Goal: Task Accomplishment & Management: Manage account settings

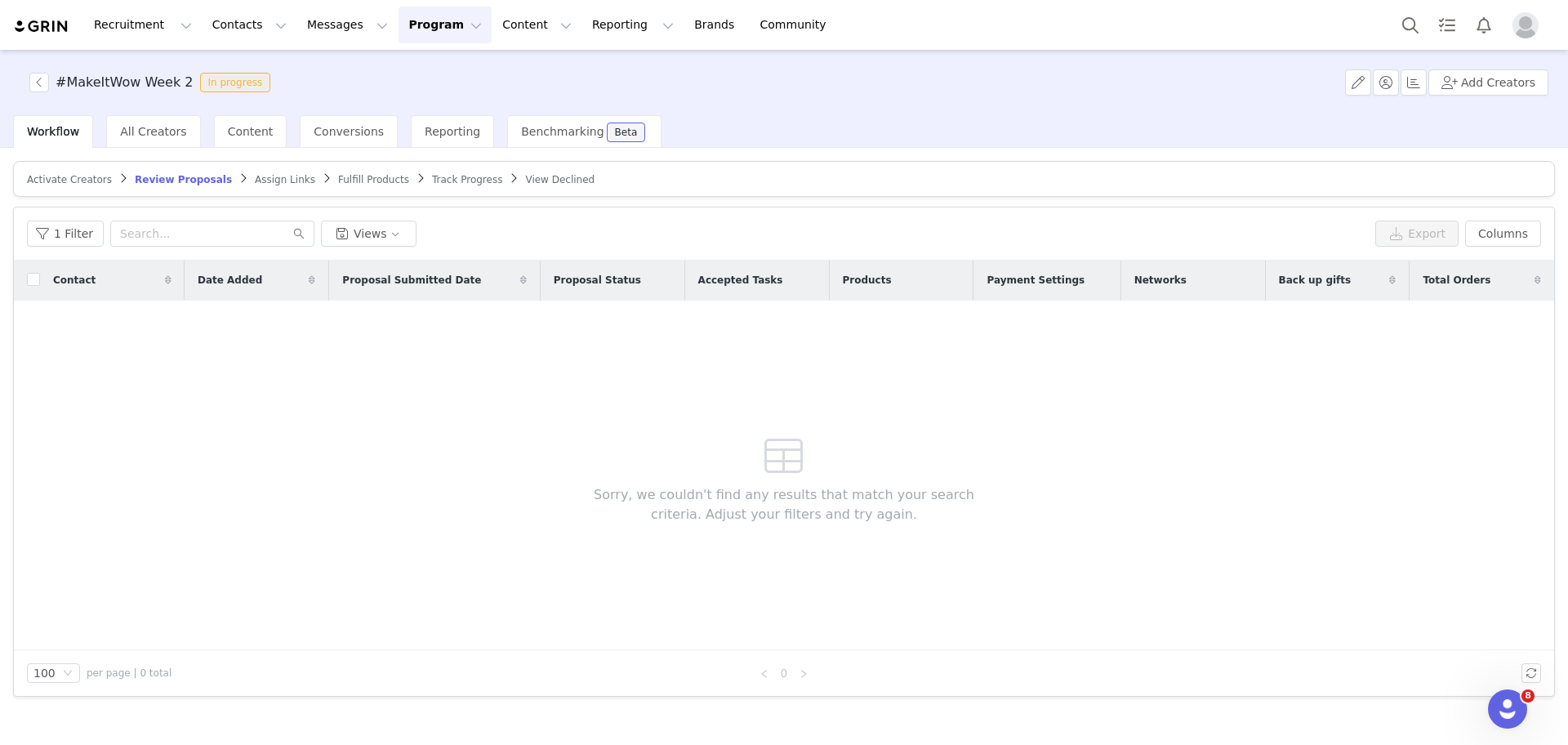
click at [398, 29] on button "Program Program" at bounding box center [445, 25] width 93 height 37
click at [395, 67] on p "Activations" at bounding box center [402, 72] width 63 height 17
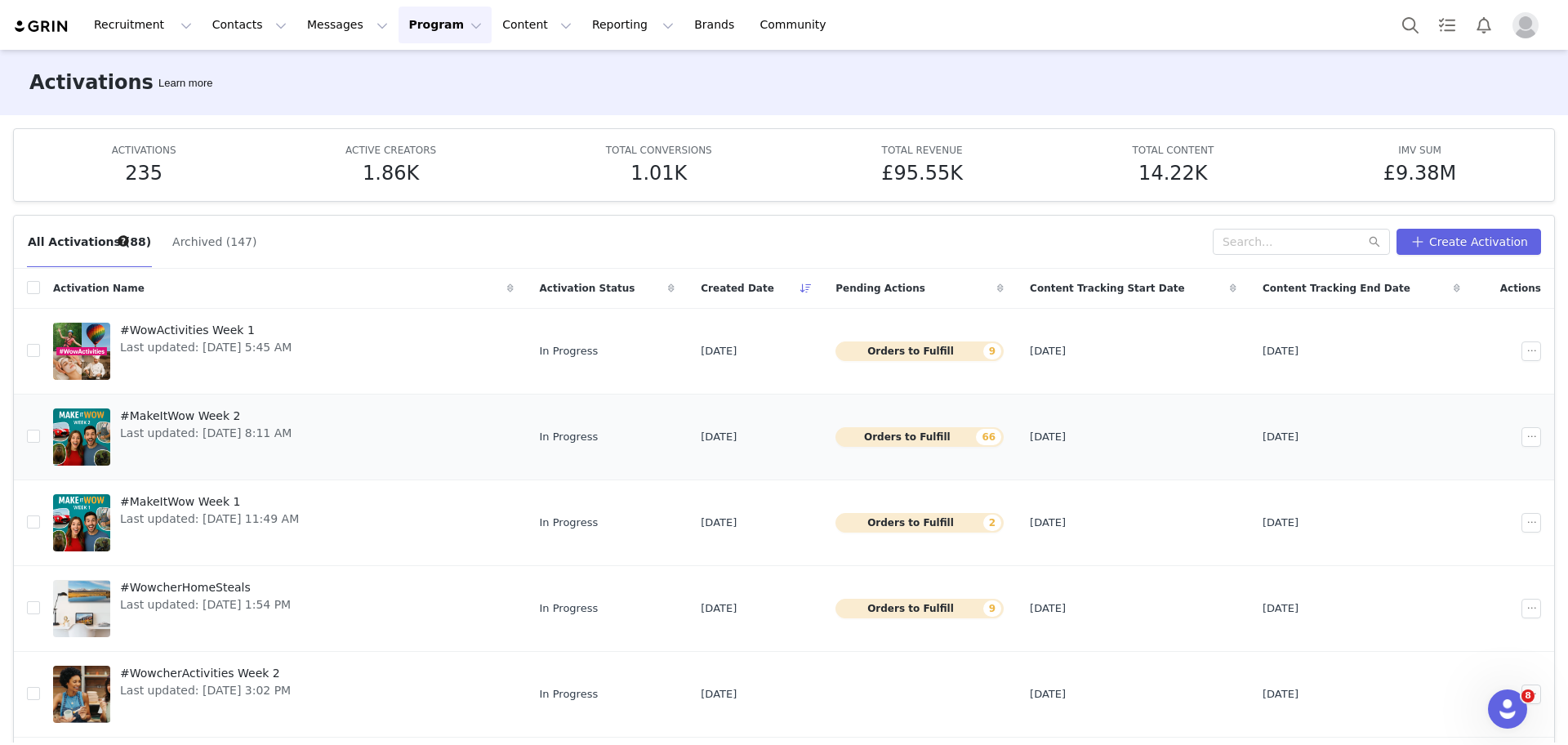
click at [205, 418] on span "#MakeItWow Week 2" at bounding box center [206, 416] width 171 height 17
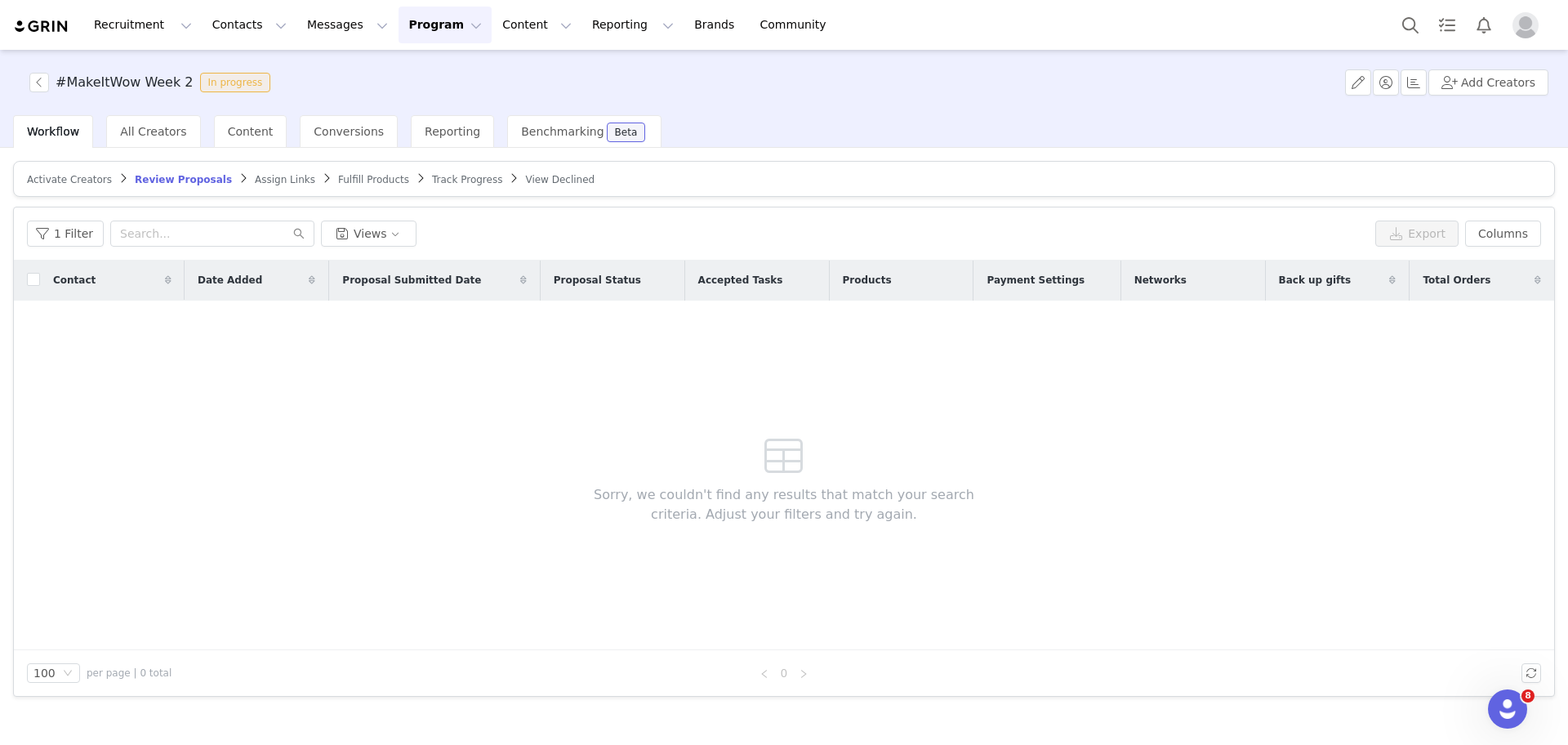
click at [39, 167] on article "Activate Creators Review Proposals Assign Links Fulfill Products Track Progress…" at bounding box center [784, 178] width 1542 height 36
click at [42, 169] on article "Activate Creators Review Proposals Assign Links Fulfill Products Track Progress…" at bounding box center [784, 178] width 1542 height 36
click at [46, 174] on span "Activate Creators" at bounding box center [69, 180] width 85 height 12
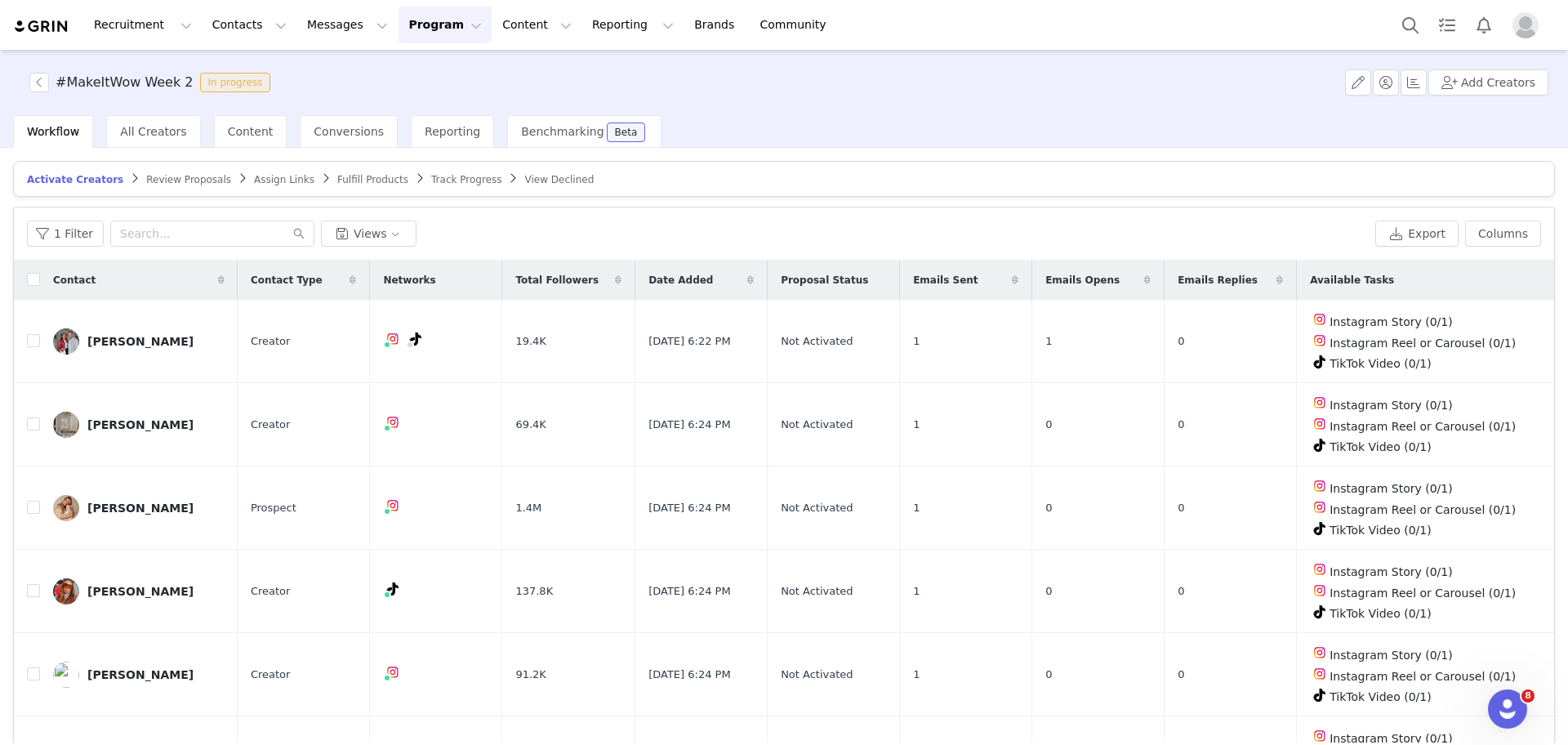
click at [1017, 279] on icon at bounding box center [1015, 280] width 7 height 10
click at [1018, 281] on icon at bounding box center [1015, 280] width 12 height 10
click at [33, 278] on input "checkbox" at bounding box center [34, 279] width 13 height 13
checkbox input "true"
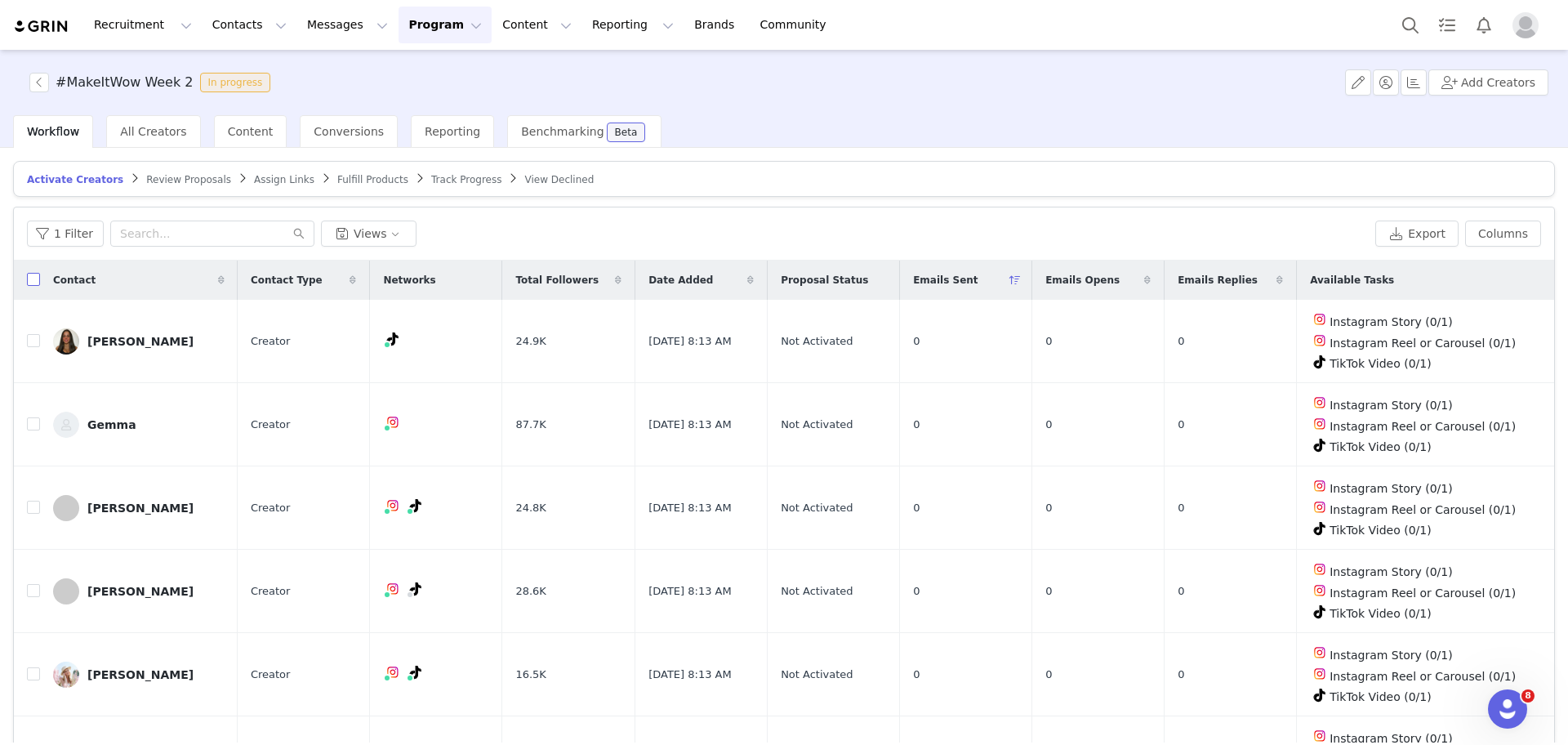
checkbox input "true"
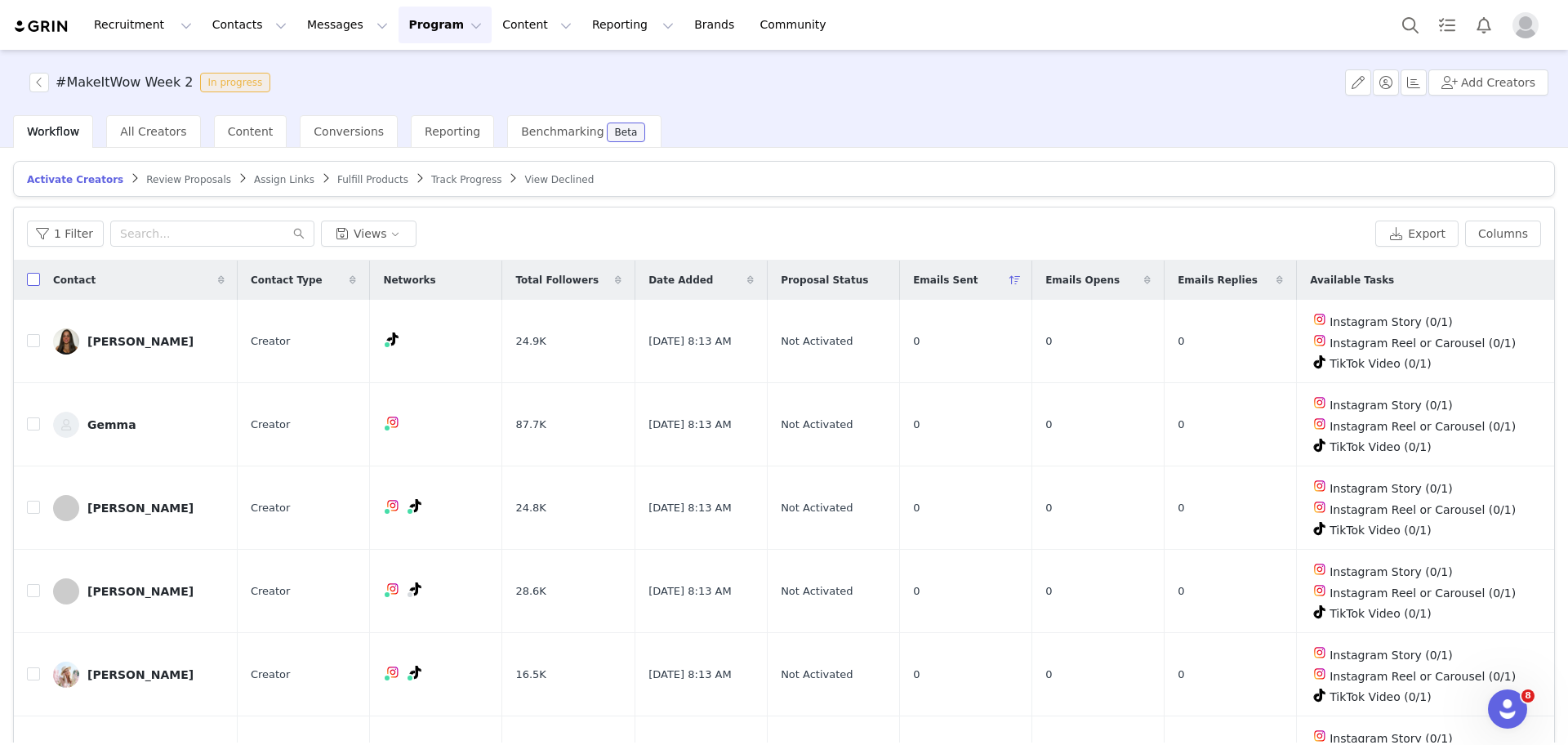
checkbox input "true"
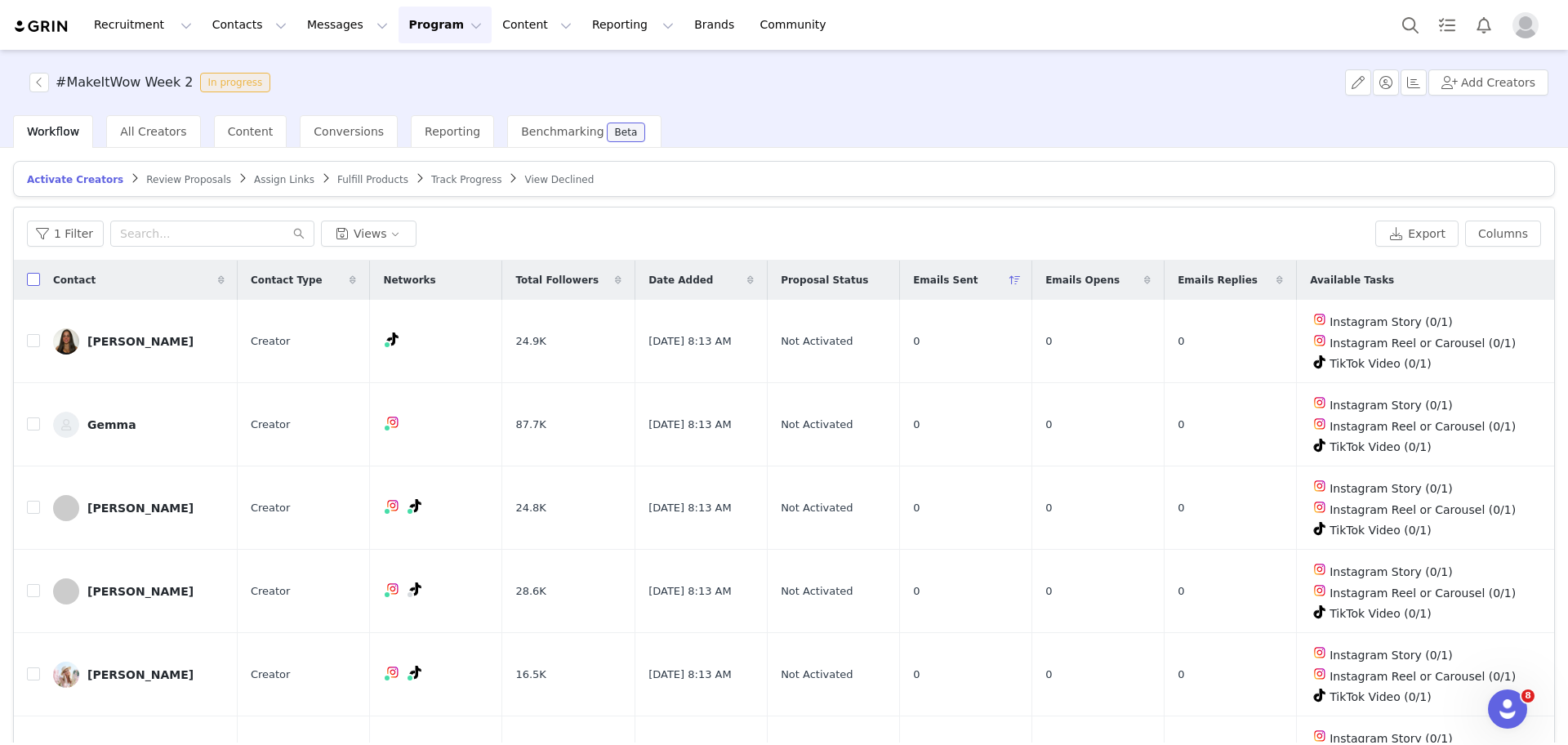
checkbox input "true"
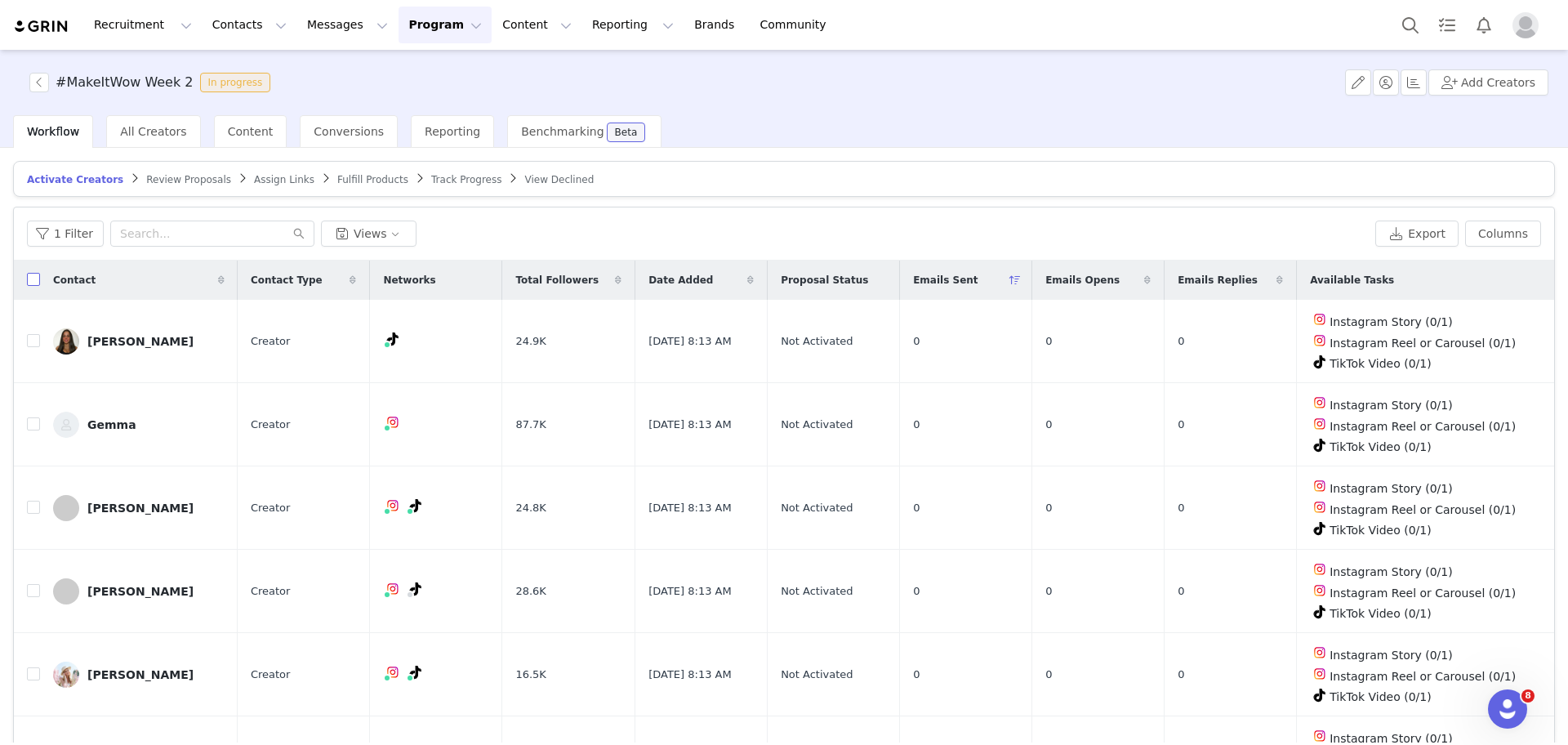
checkbox input "true"
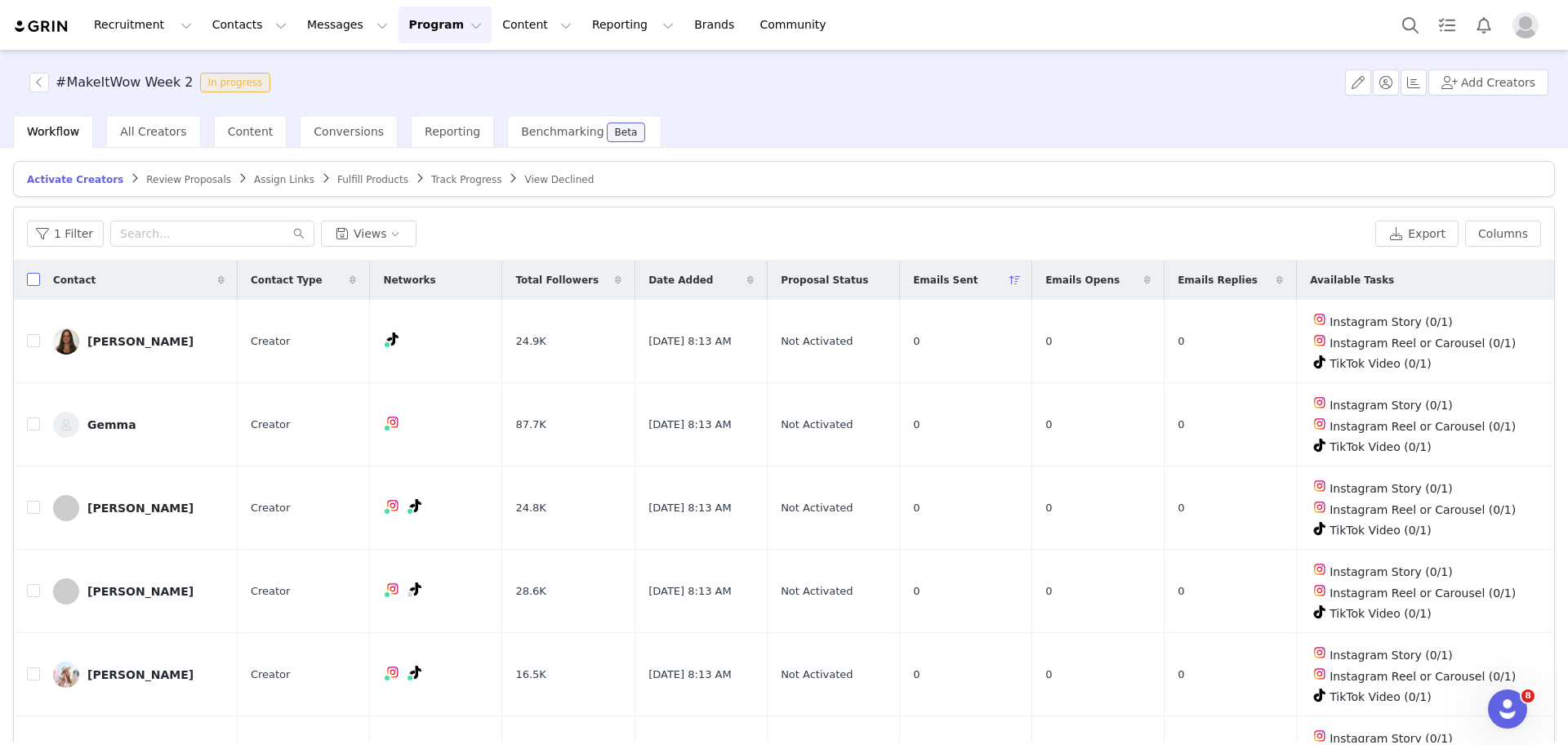
checkbox input "true"
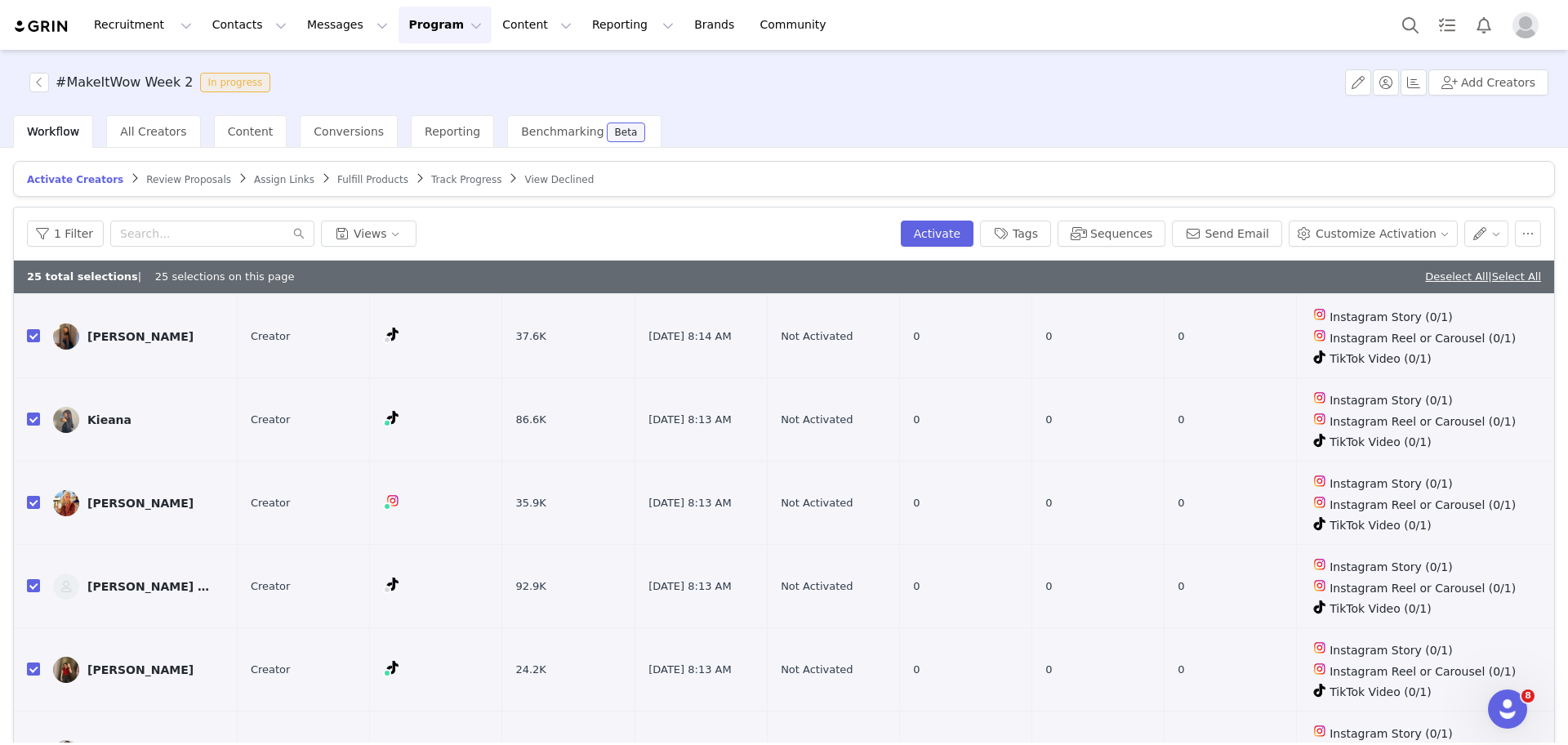
scroll to position [78, 0]
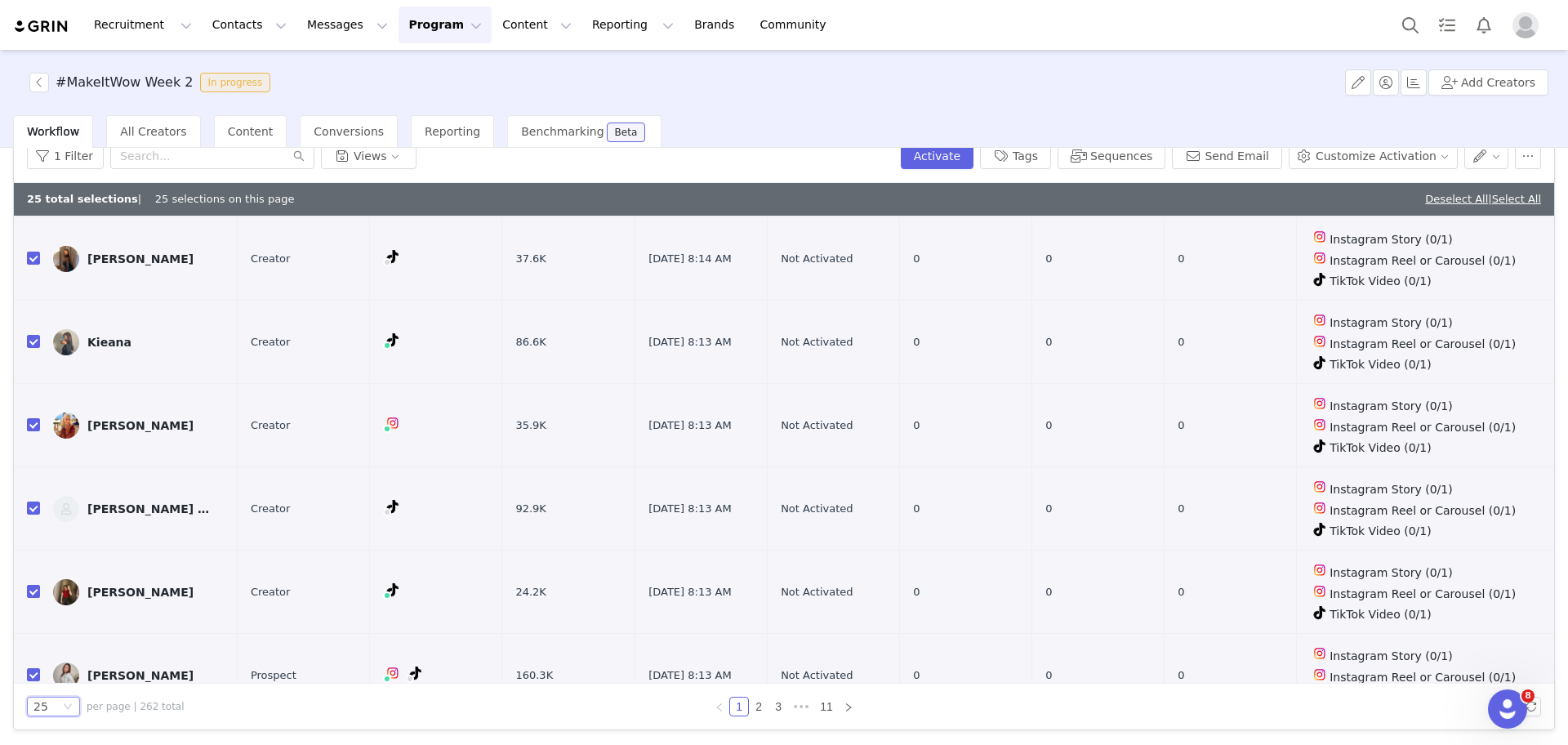
click at [64, 706] on icon "icon: down" at bounding box center [67, 706] width 10 height 10
click at [52, 656] on li "50" at bounding box center [53, 650] width 53 height 26
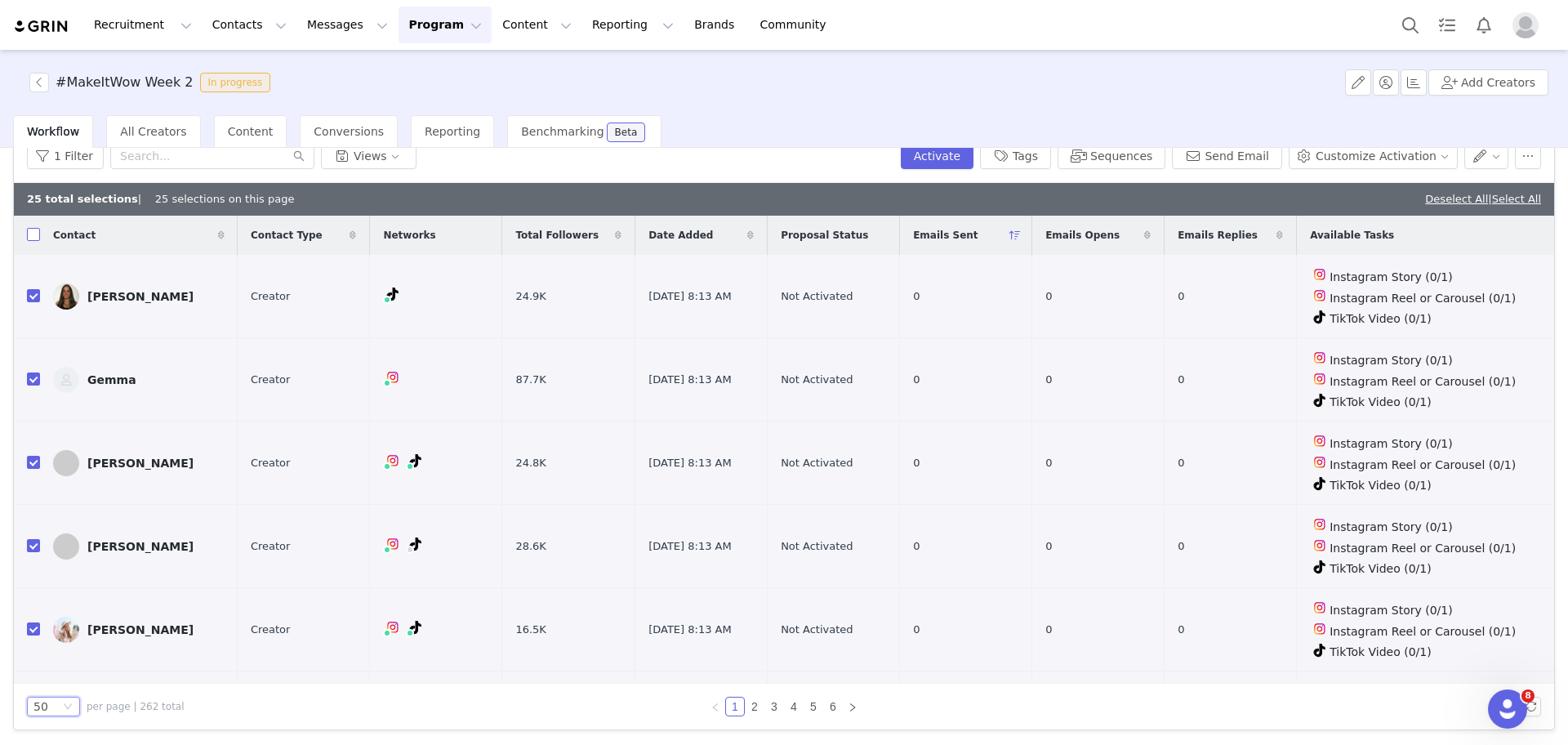
click at [30, 236] on input "checkbox" at bounding box center [34, 235] width 13 height 13
checkbox input "true"
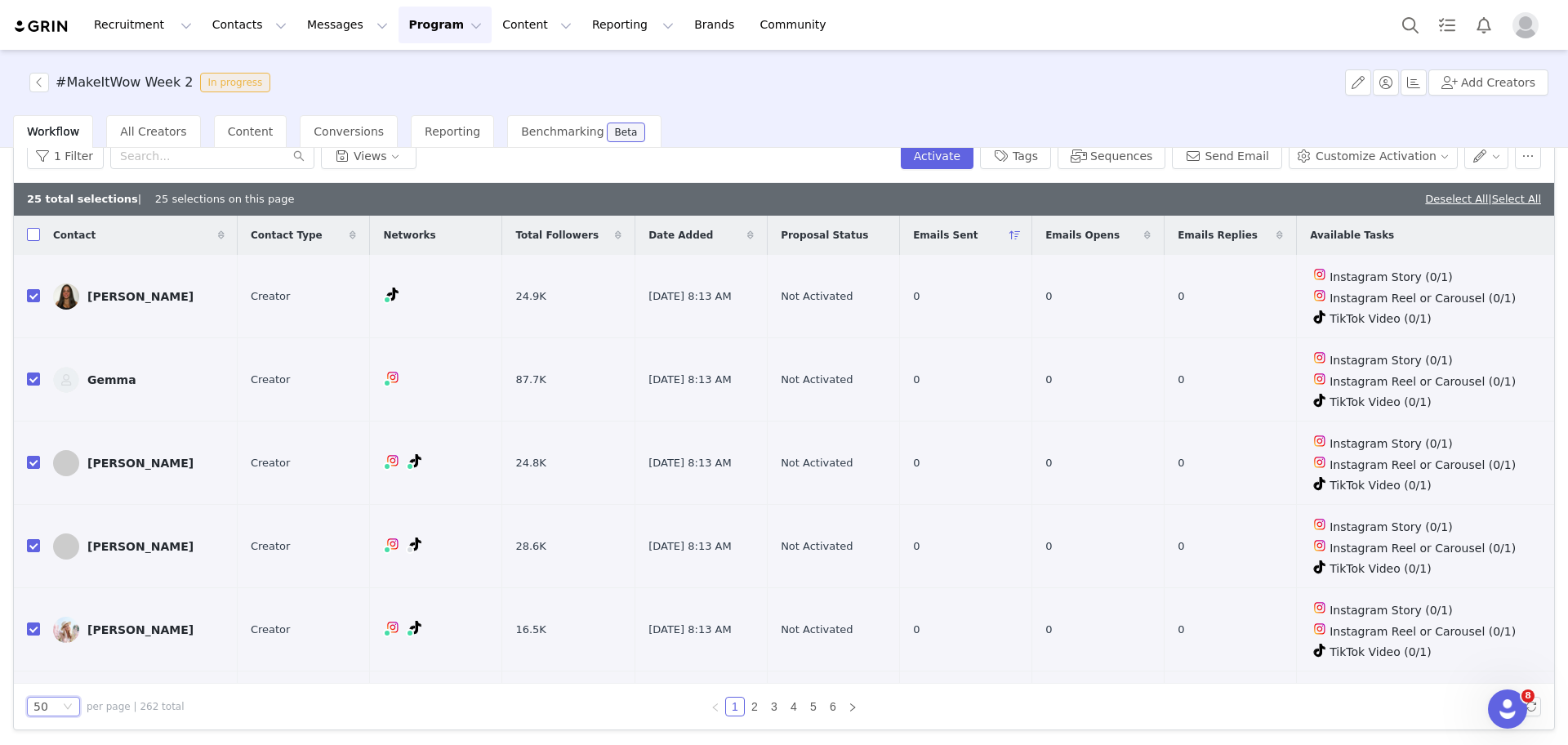
checkbox input "true"
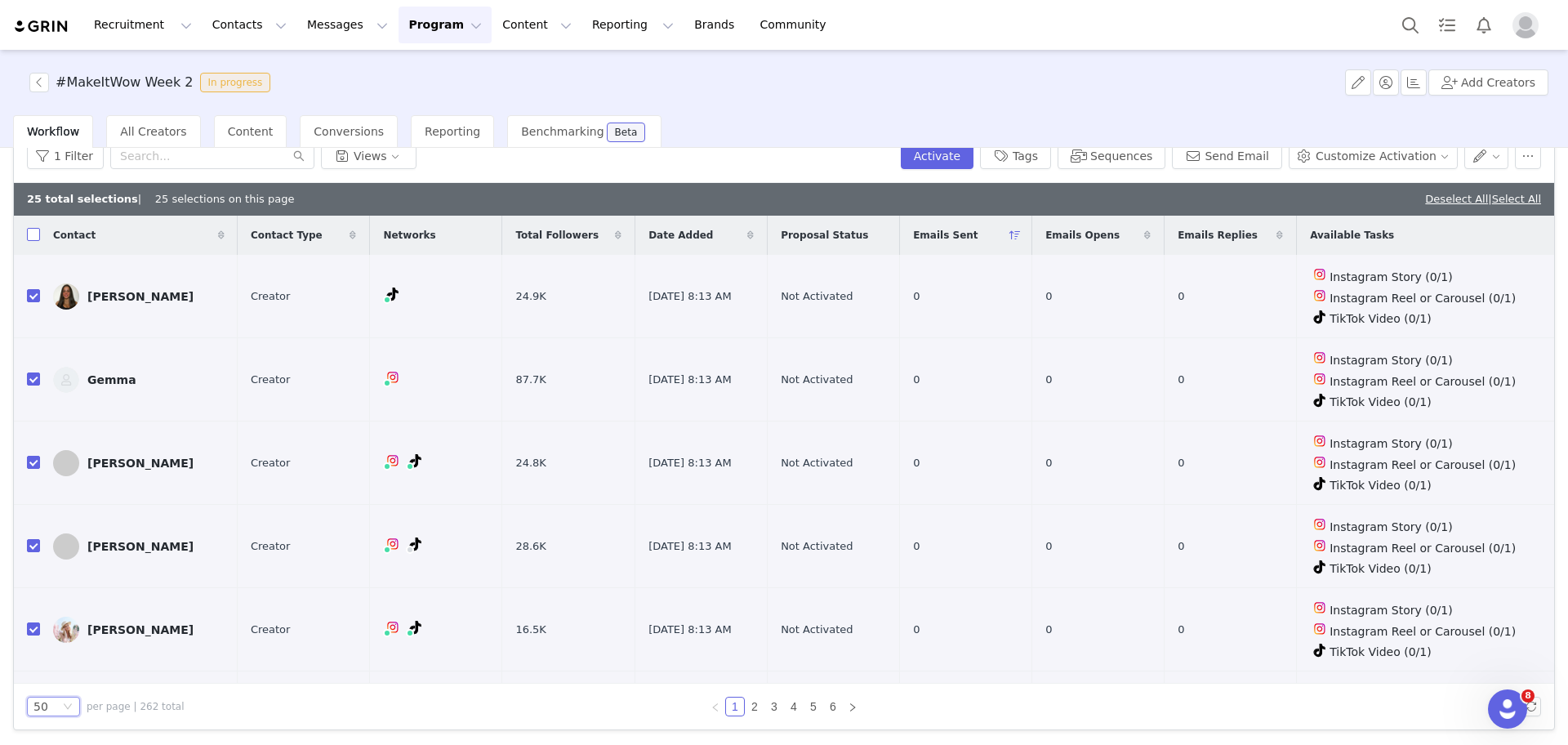
checkbox input "true"
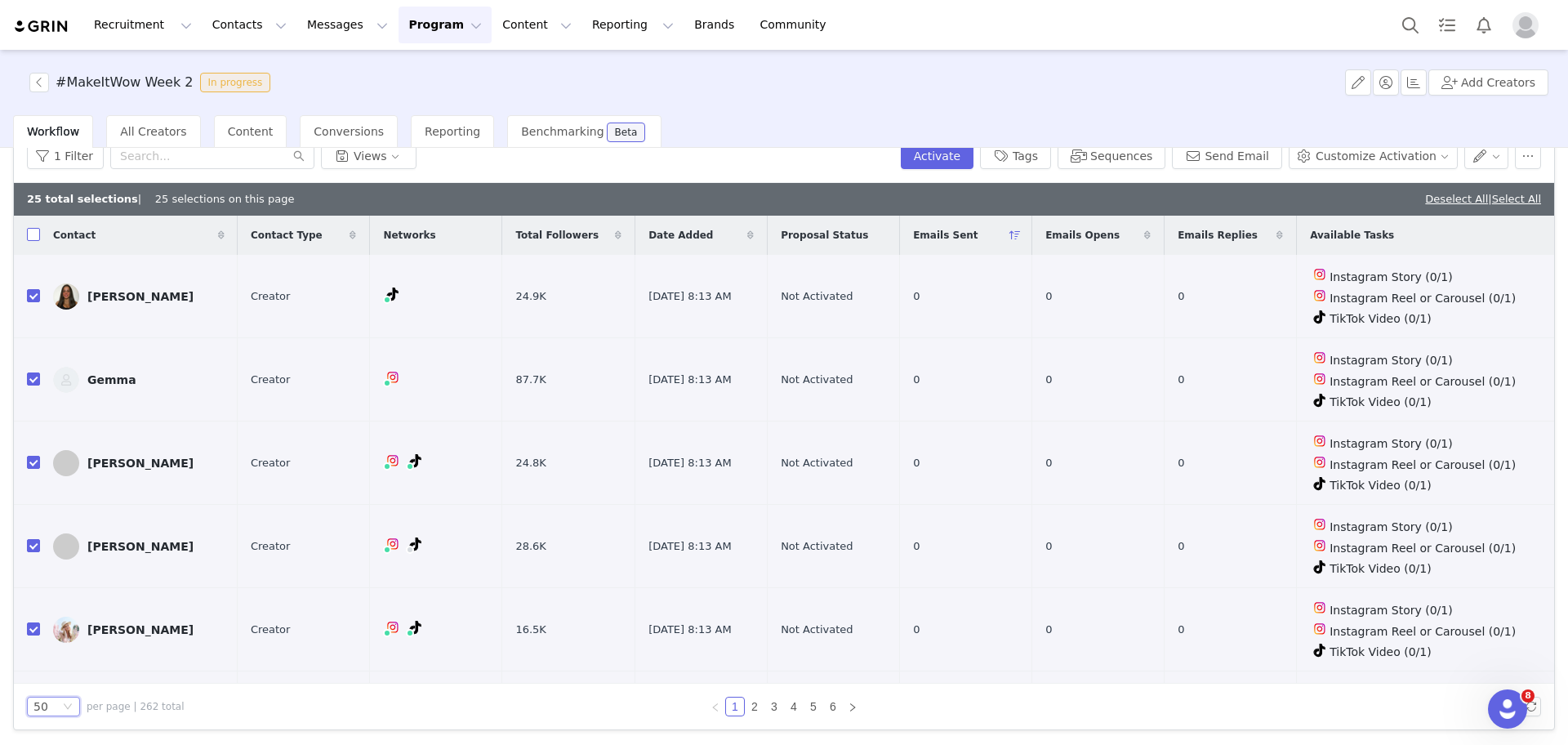
checkbox input "true"
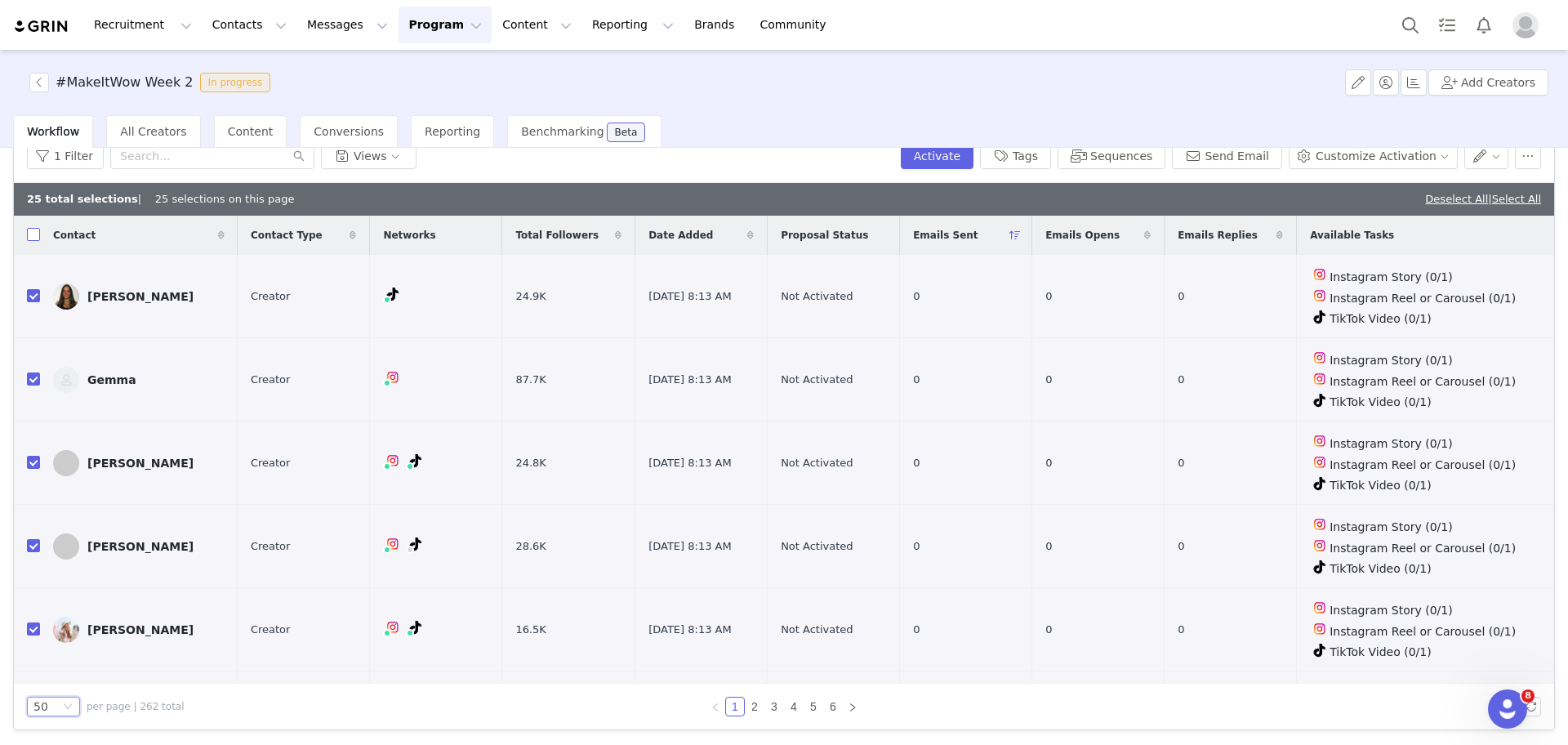
checkbox input "true"
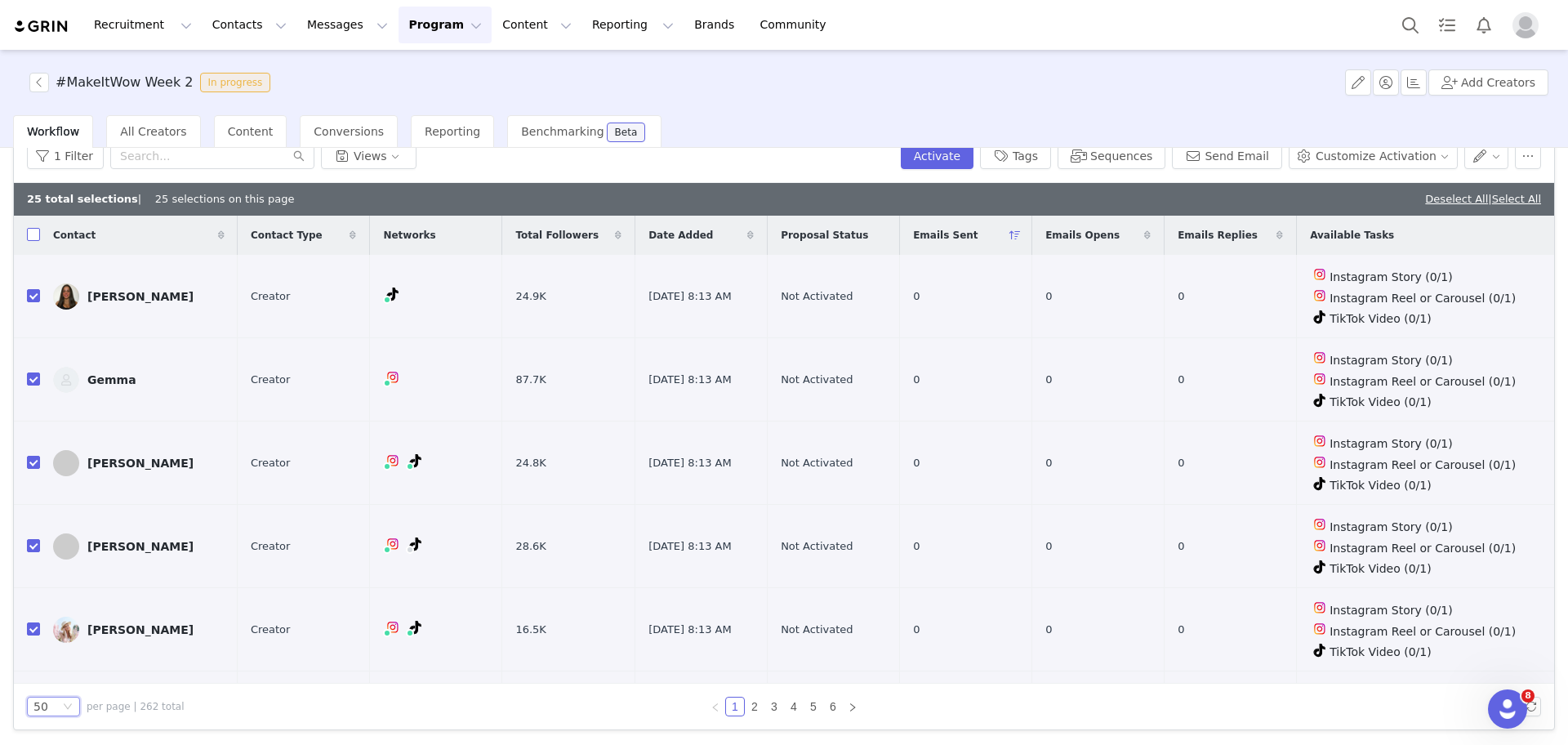
checkbox input "true"
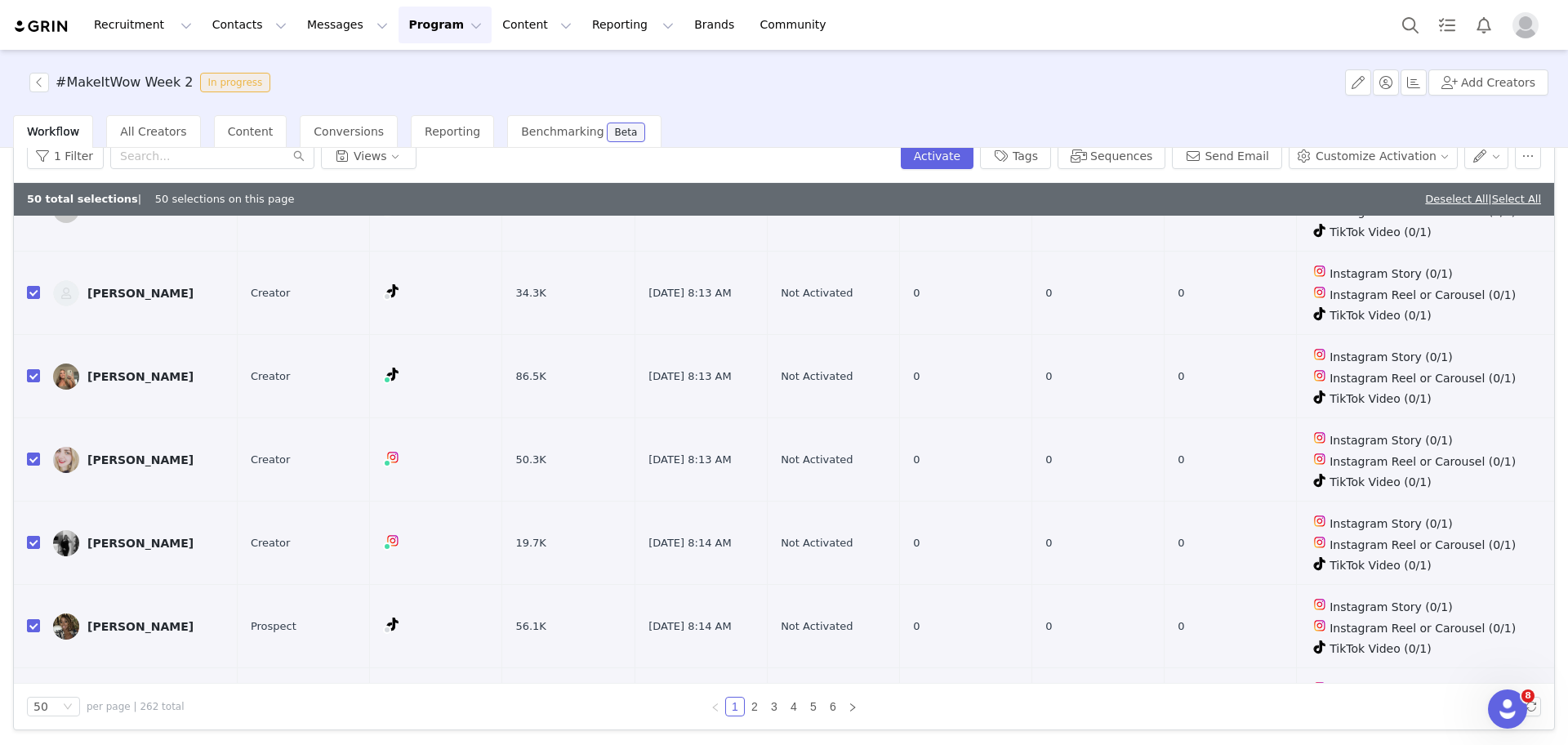
scroll to position [3614, 0]
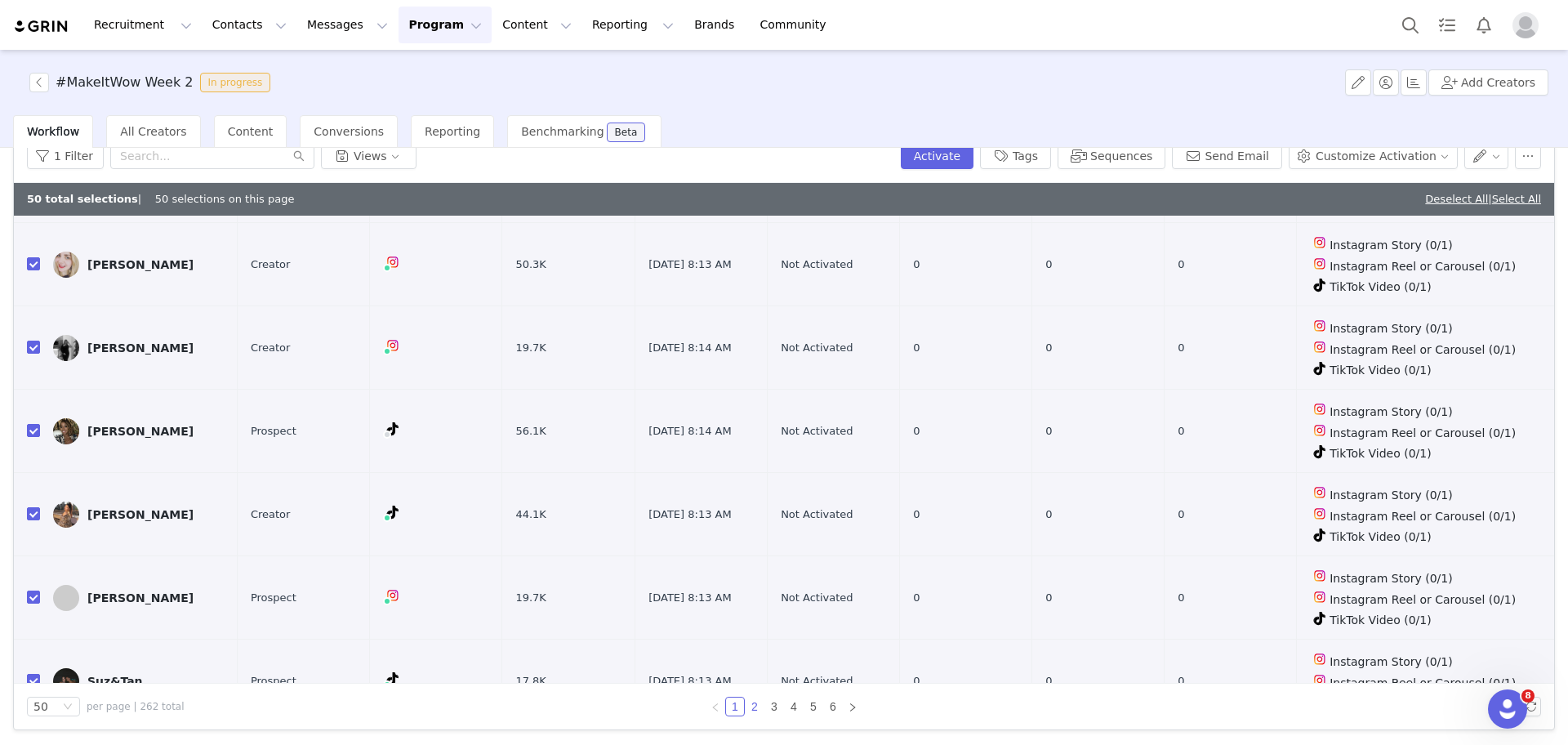
click at [748, 702] on link "2" at bounding box center [755, 706] width 18 height 18
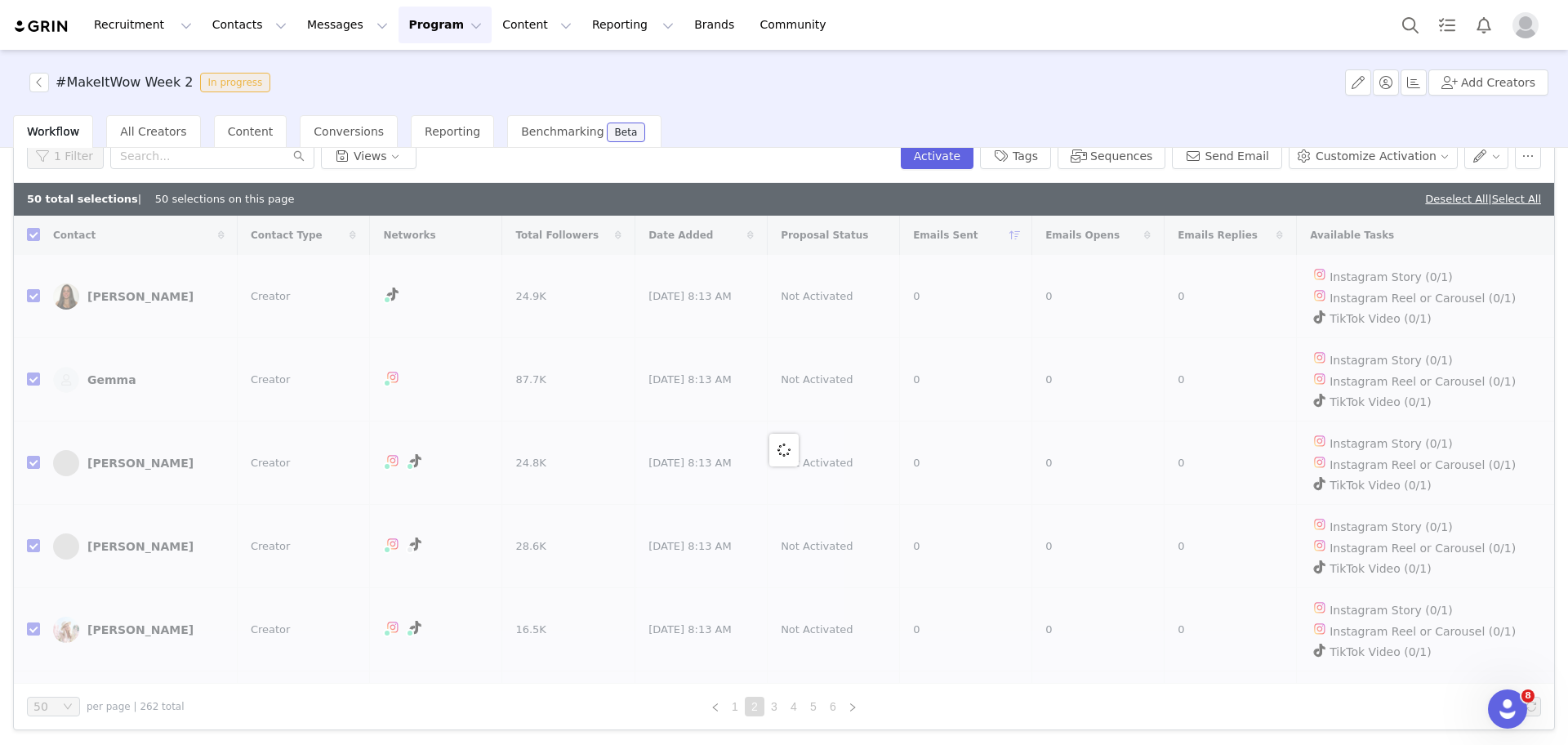
checkbox input "false"
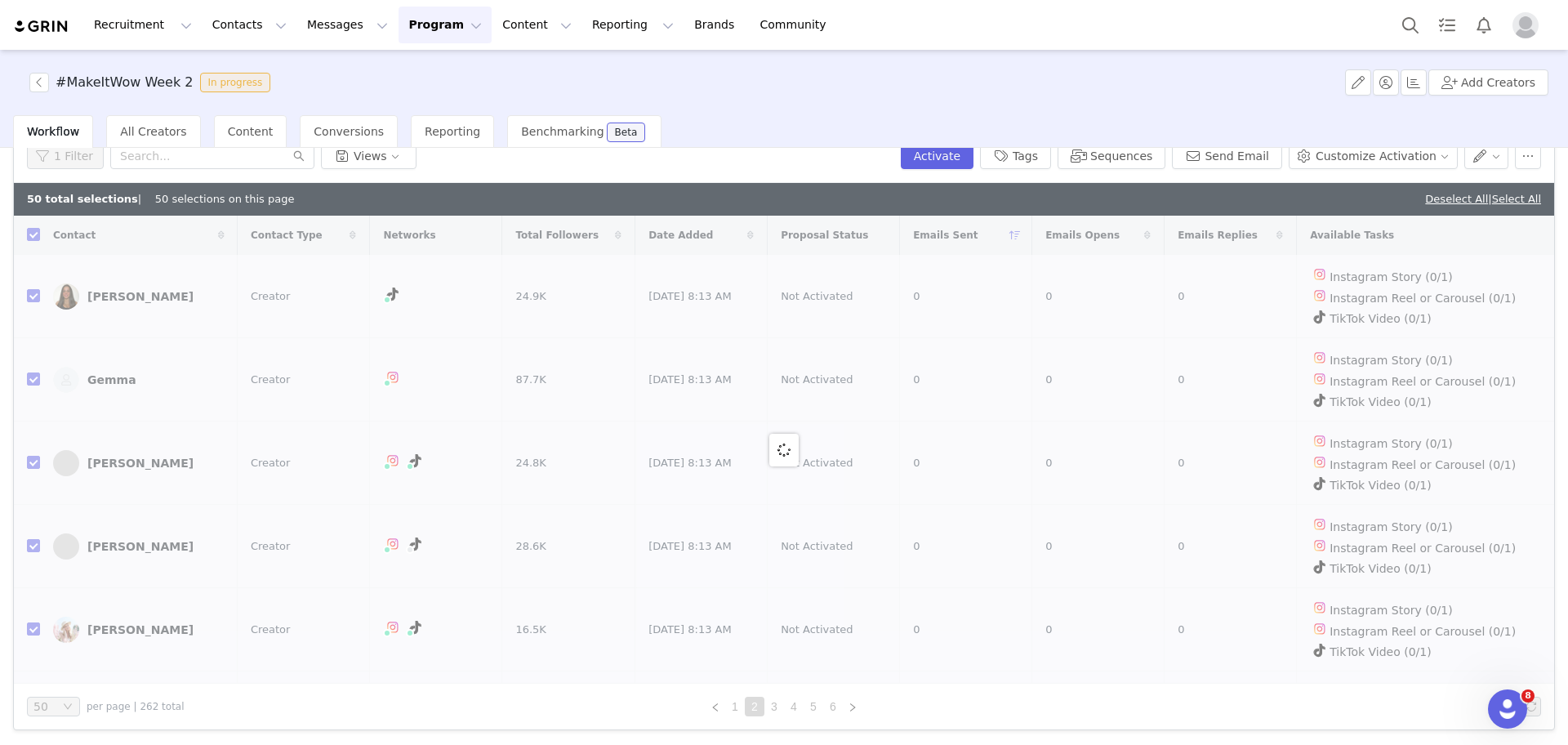
checkbox input "false"
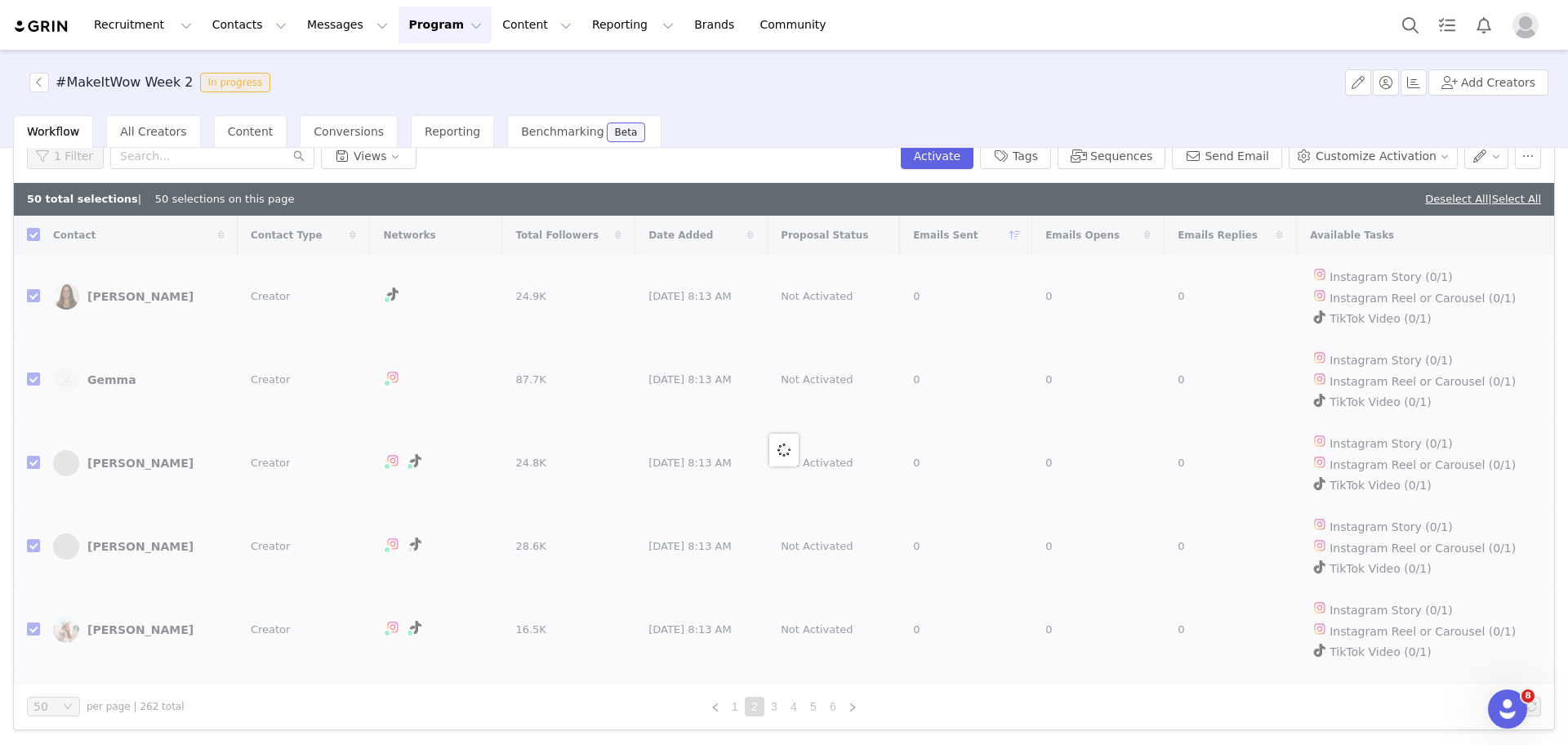
checkbox input "false"
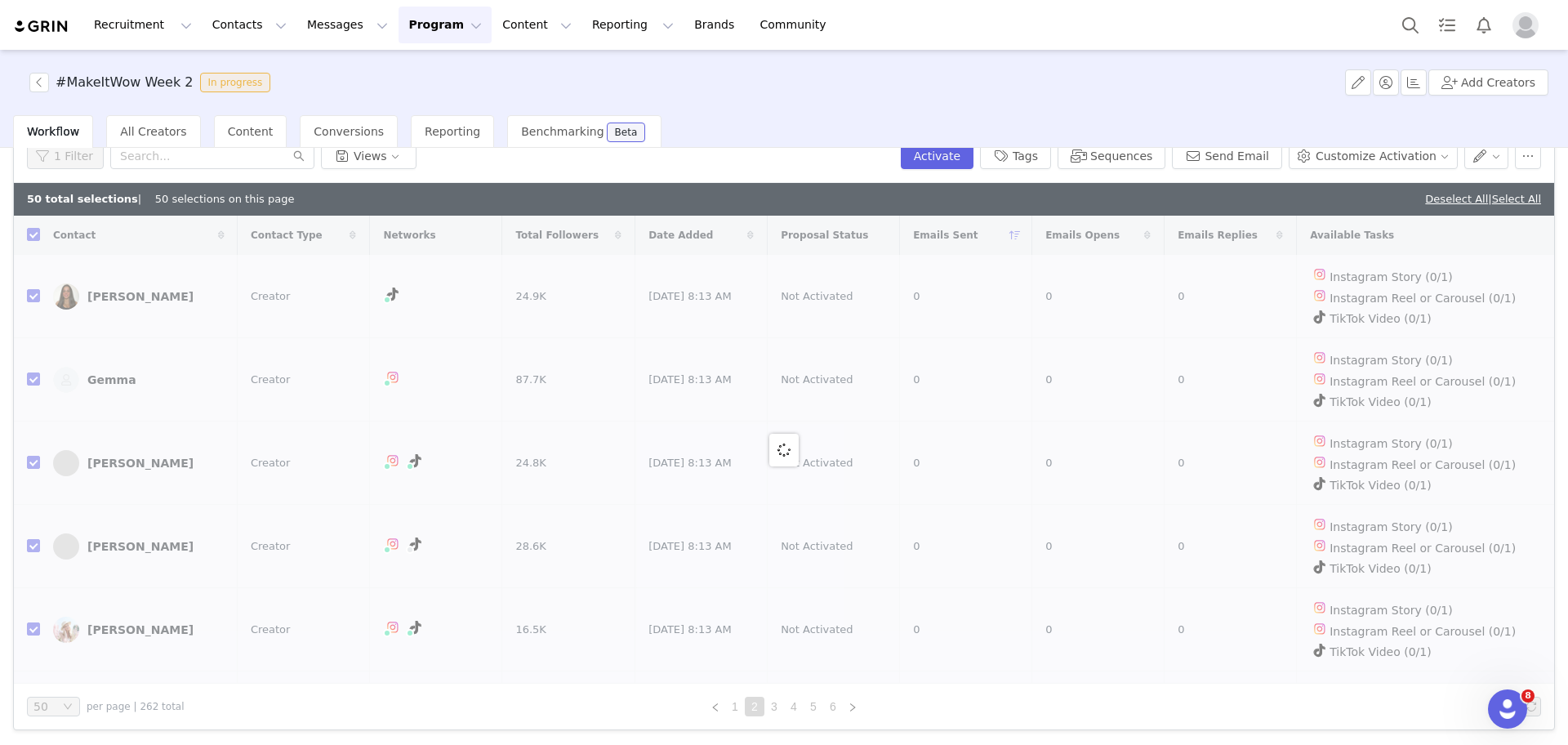
checkbox input "false"
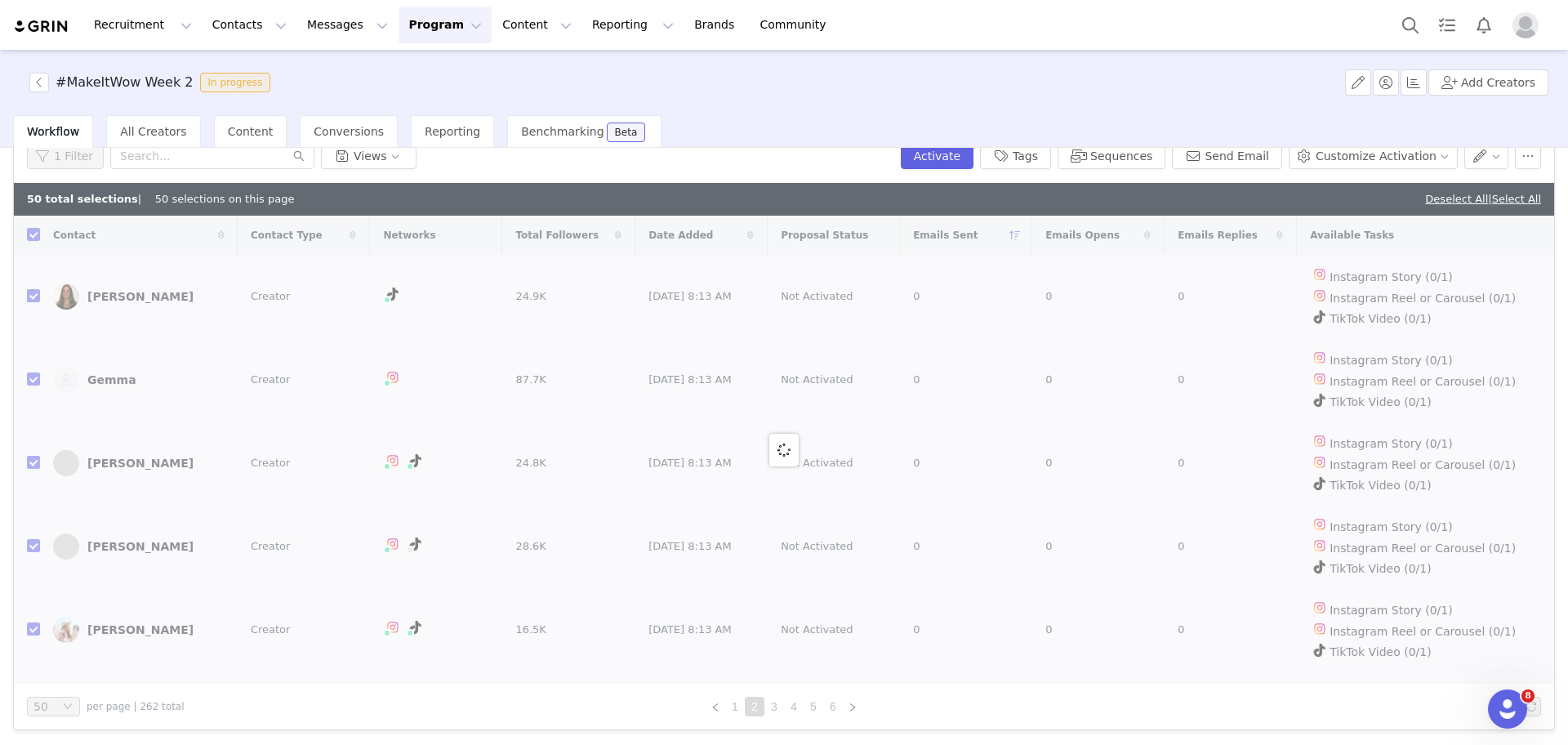
checkbox input "false"
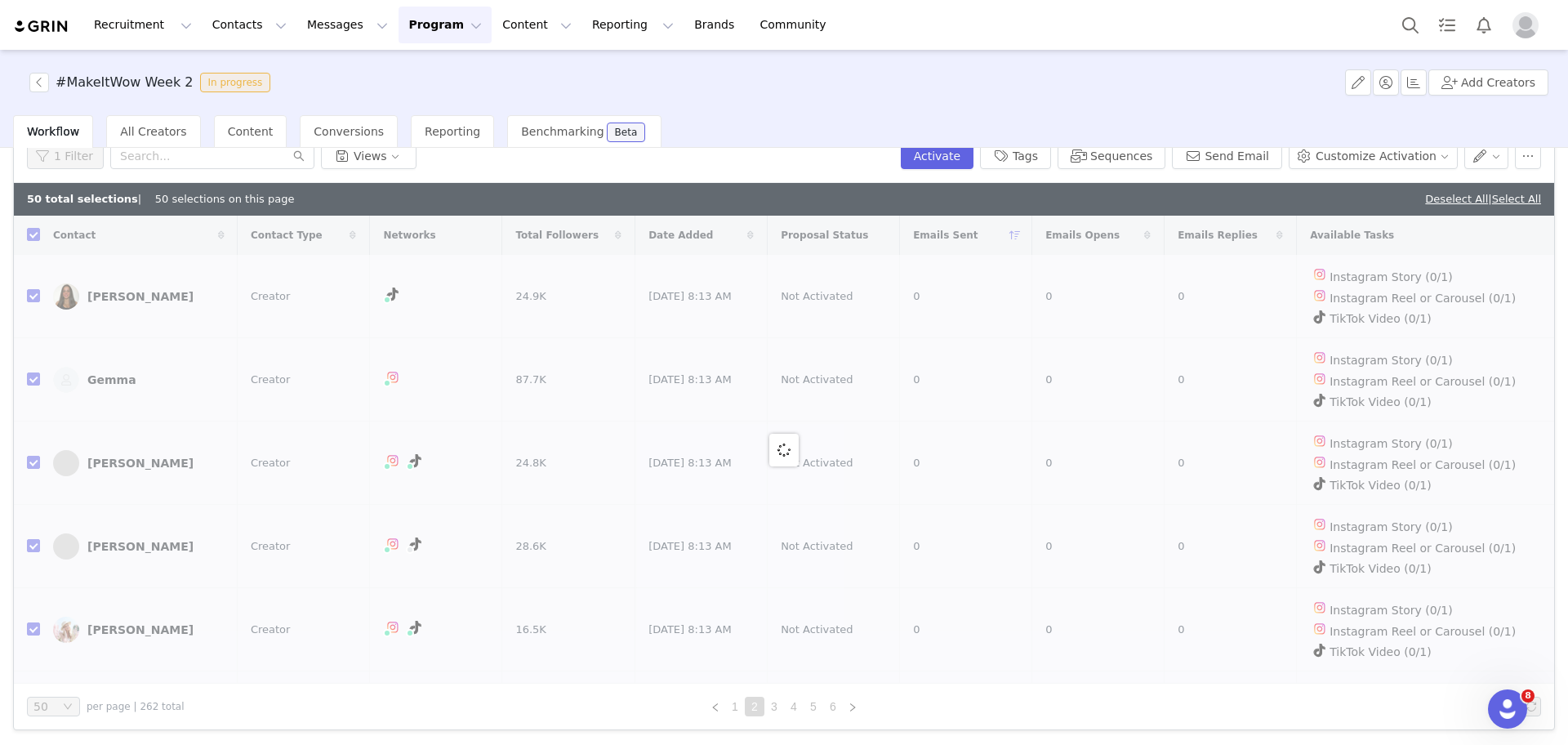
checkbox input "false"
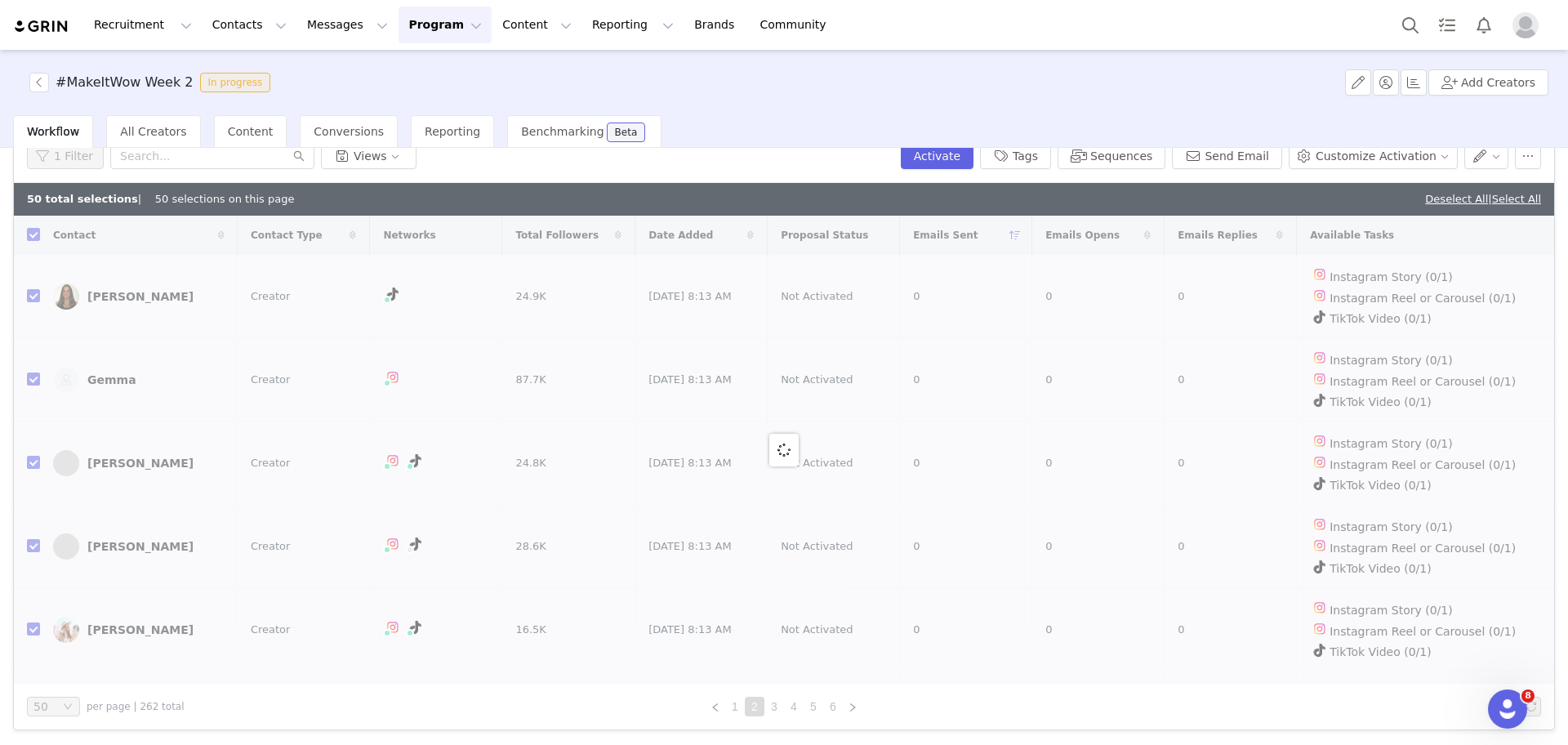
checkbox input "false"
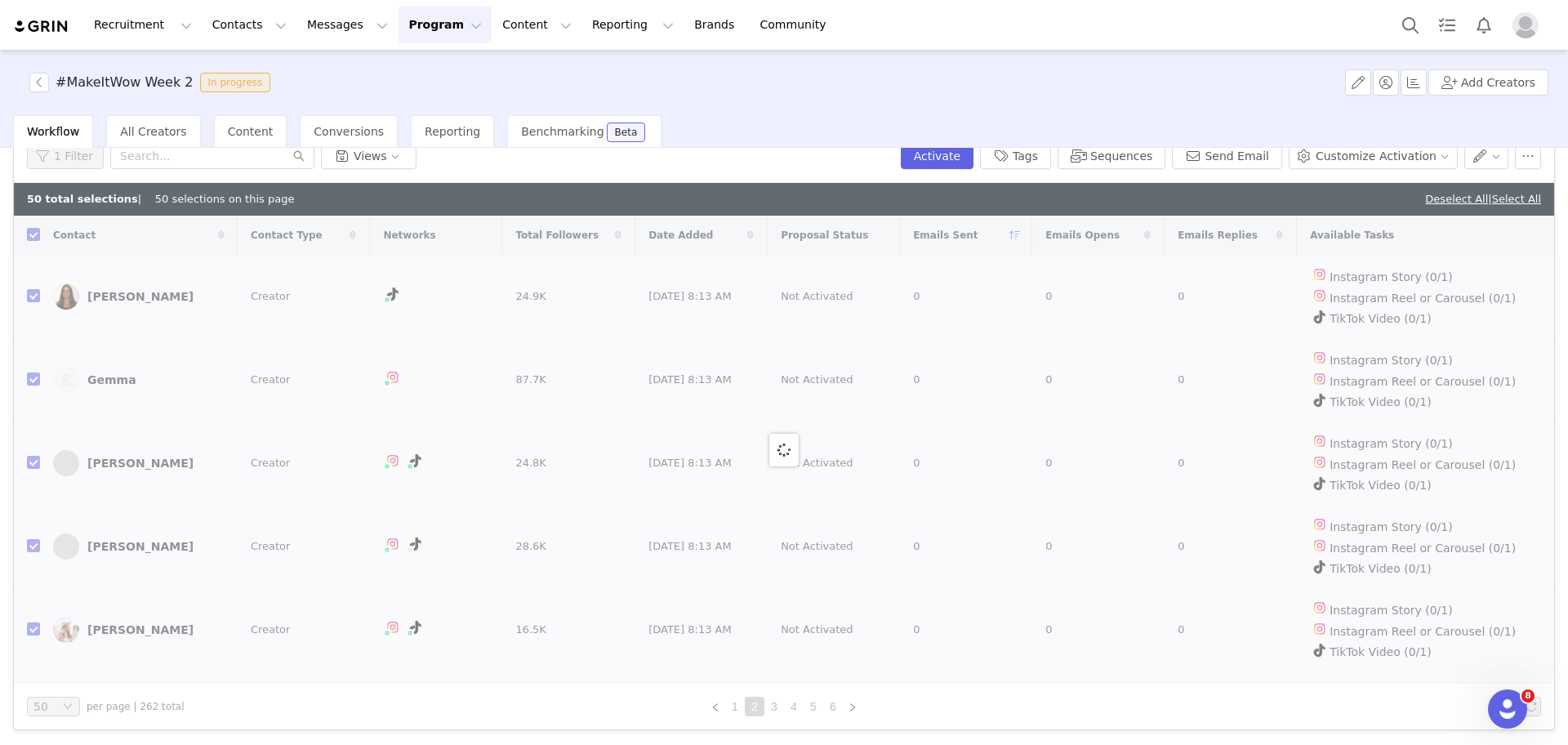
checkbox input "false"
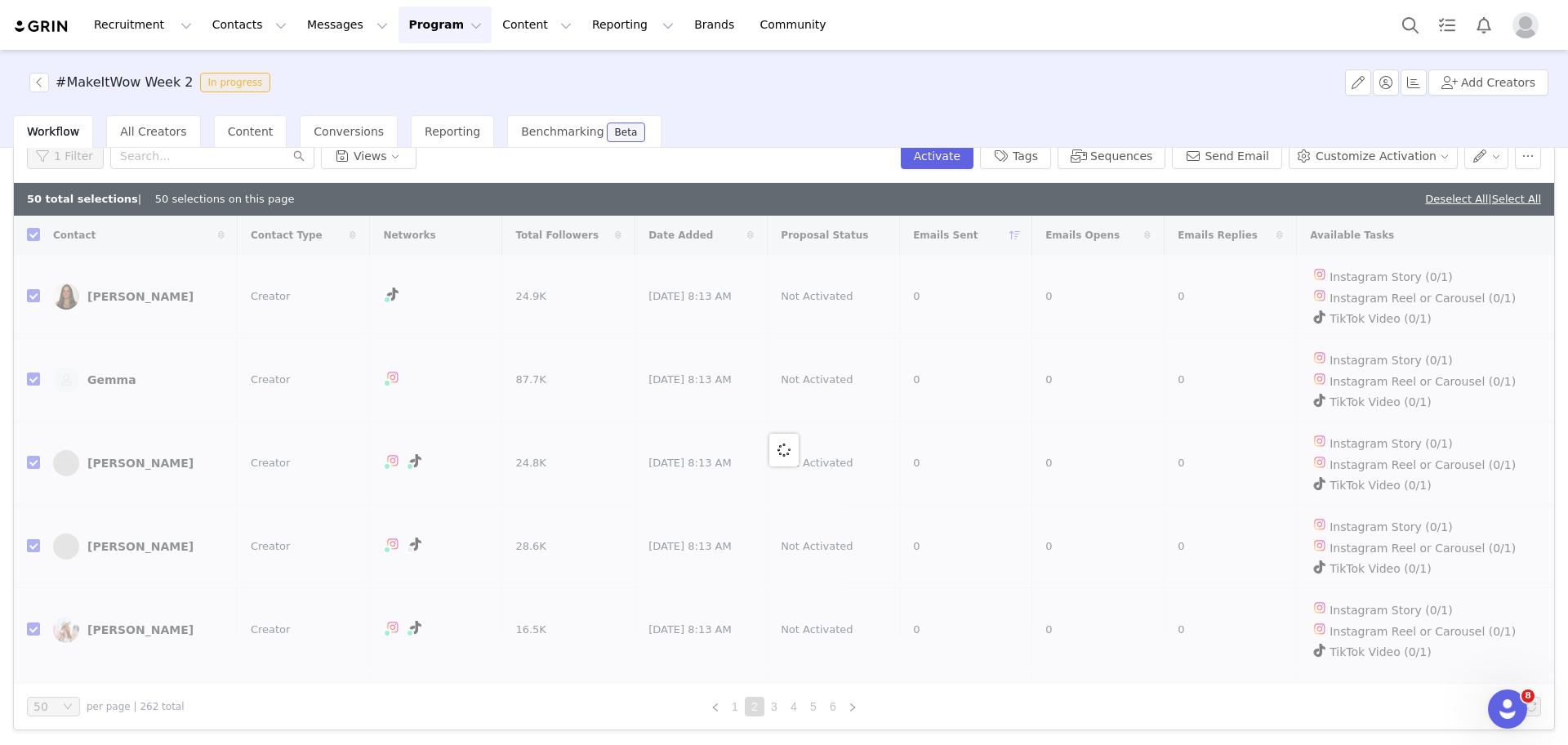
checkbox input "false"
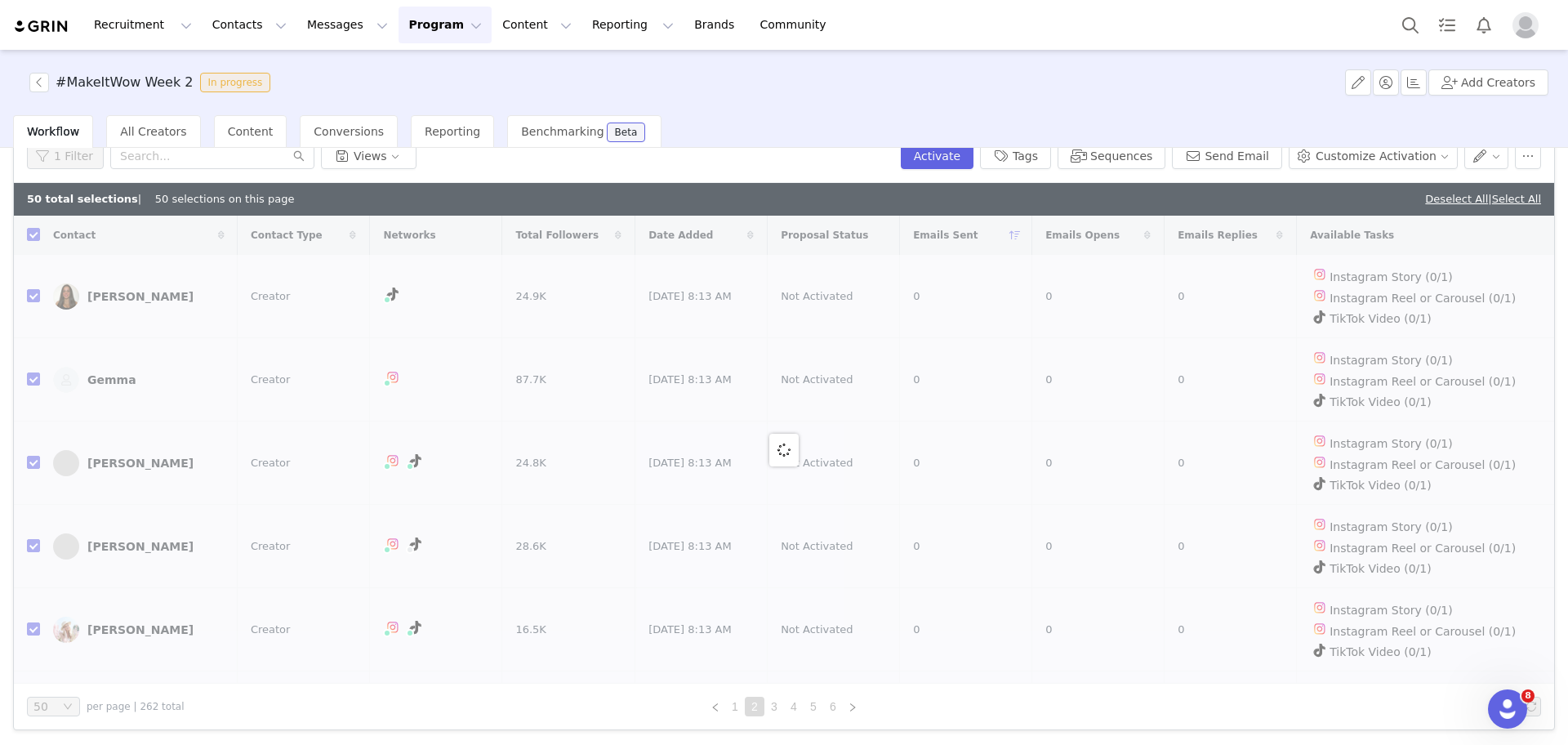
checkbox input "false"
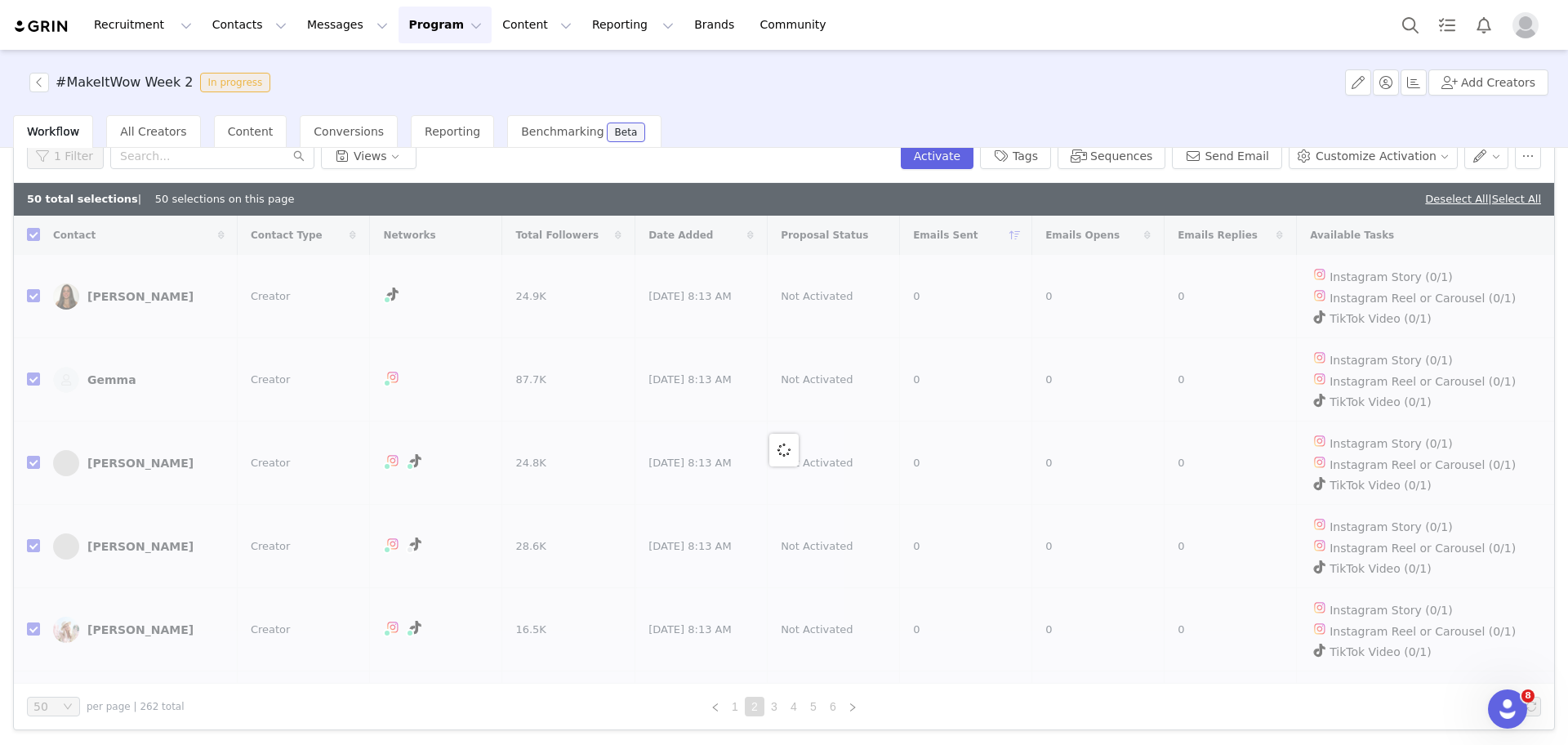
checkbox input "false"
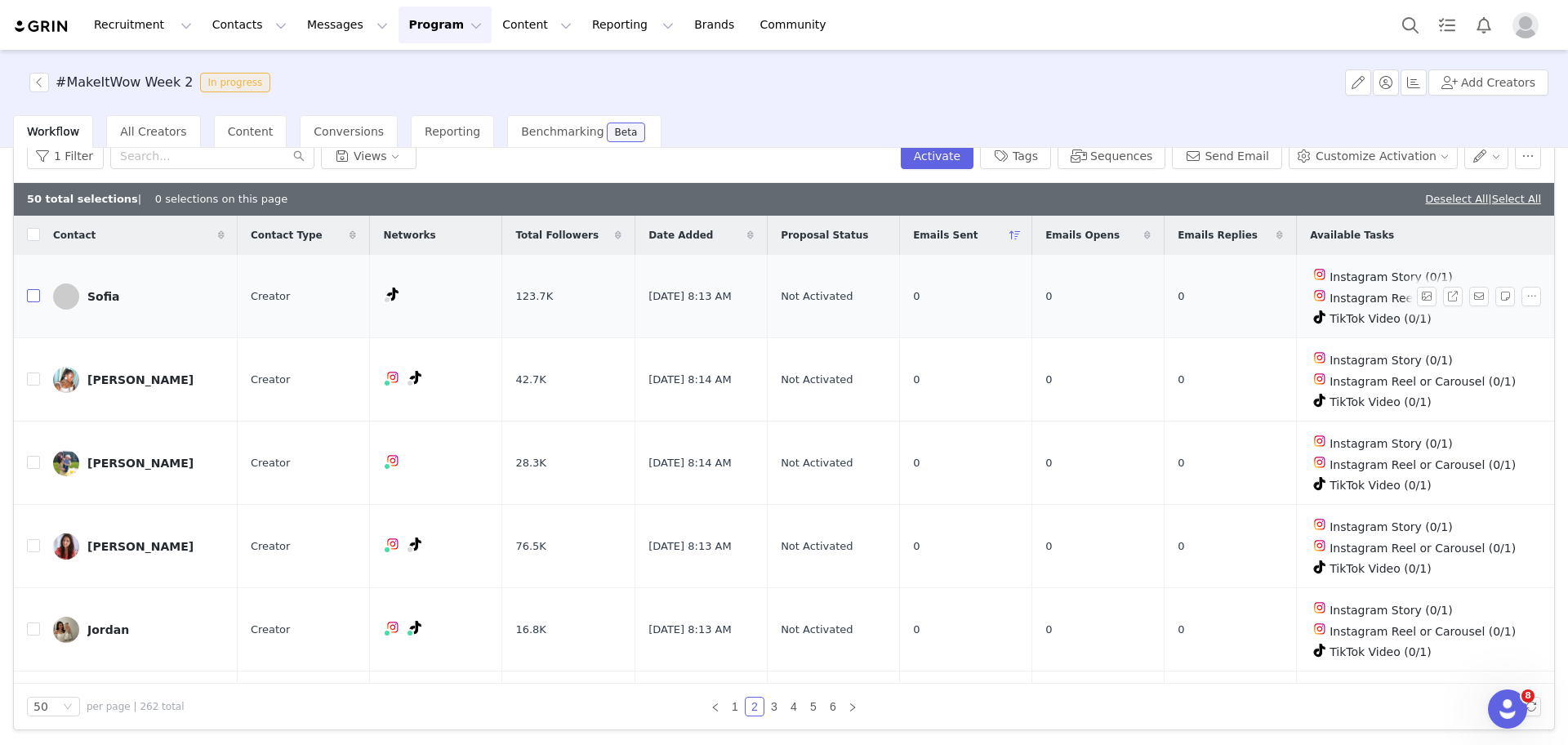
click at [35, 295] on input "checkbox" at bounding box center [34, 295] width 13 height 13
checkbox input "true"
click at [30, 380] on input "checkbox" at bounding box center [34, 379] width 13 height 13
checkbox input "true"
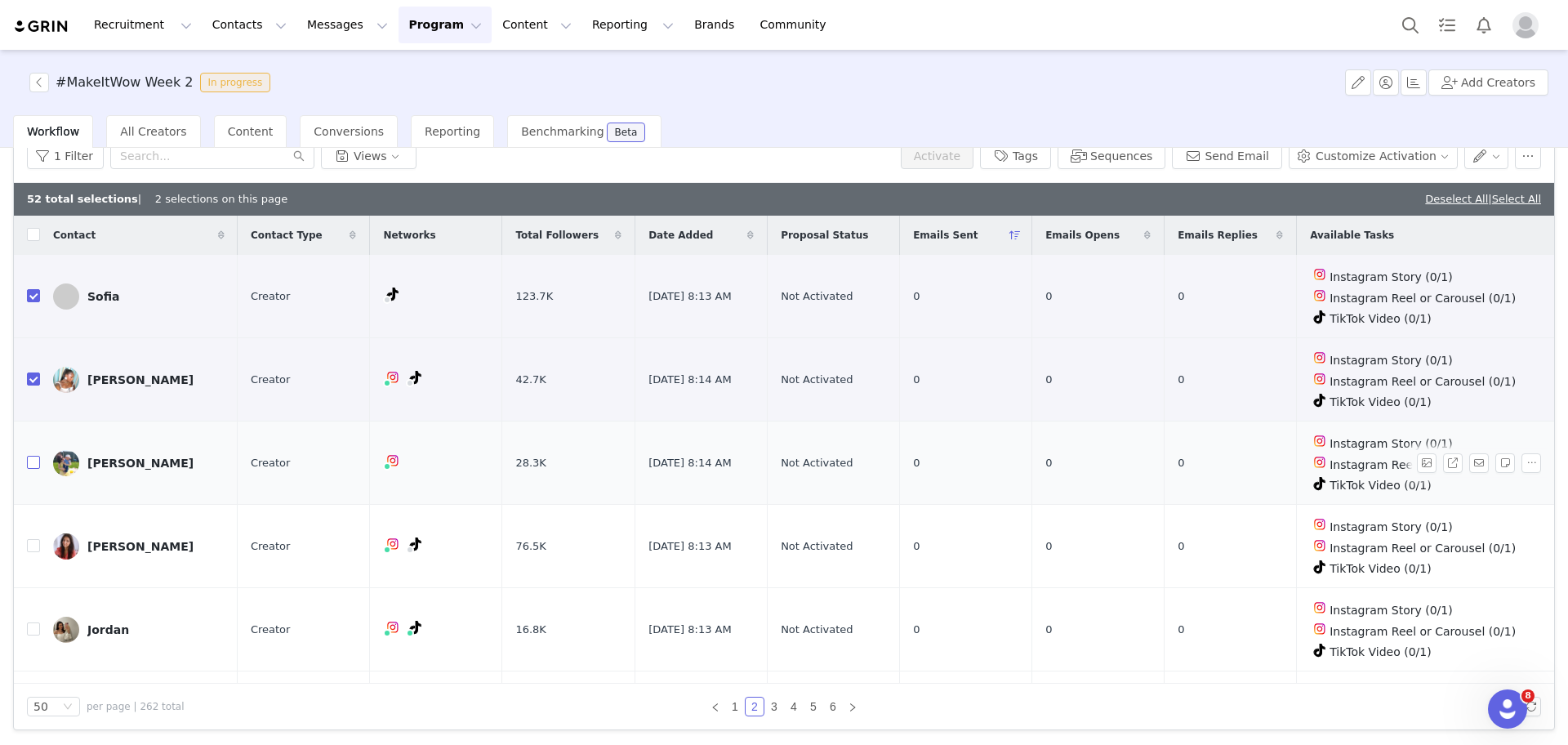
click at [35, 459] on input "checkbox" at bounding box center [34, 463] width 13 height 13
checkbox input "true"
click at [35, 539] on input "checkbox" at bounding box center [34, 546] width 13 height 13
checkbox input "true"
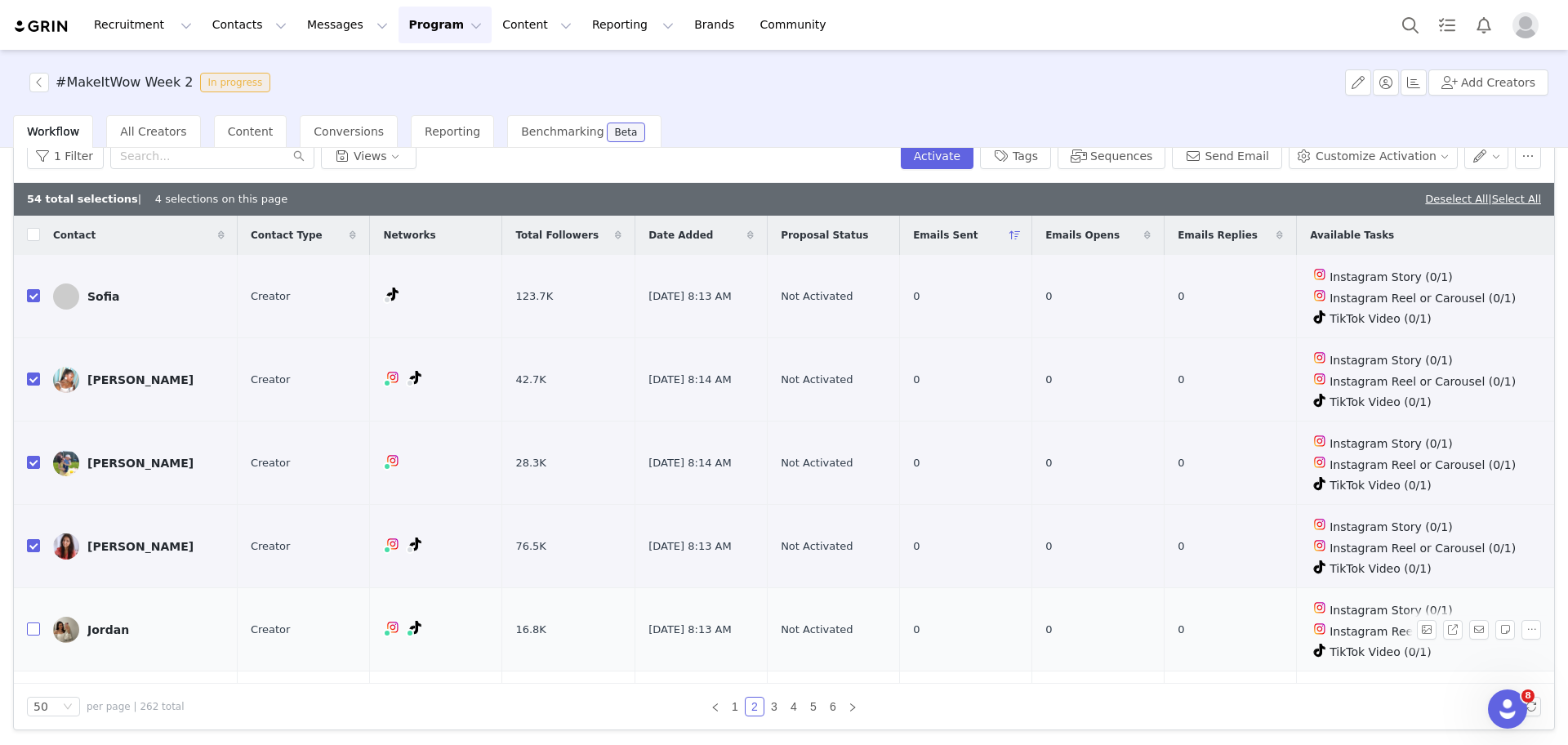
click at [36, 623] on input "checkbox" at bounding box center [34, 629] width 13 height 13
checkbox input "true"
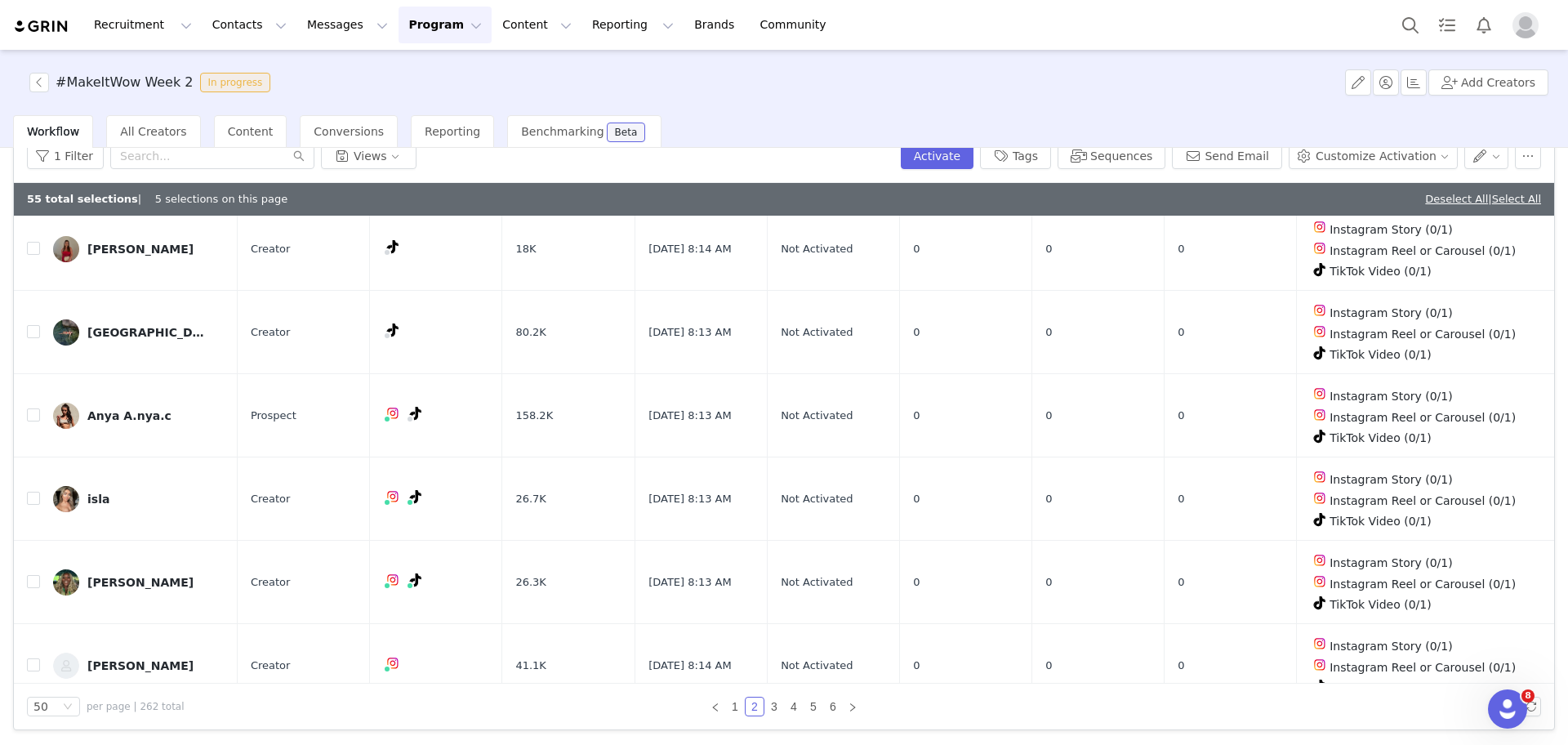
scroll to position [563, 0]
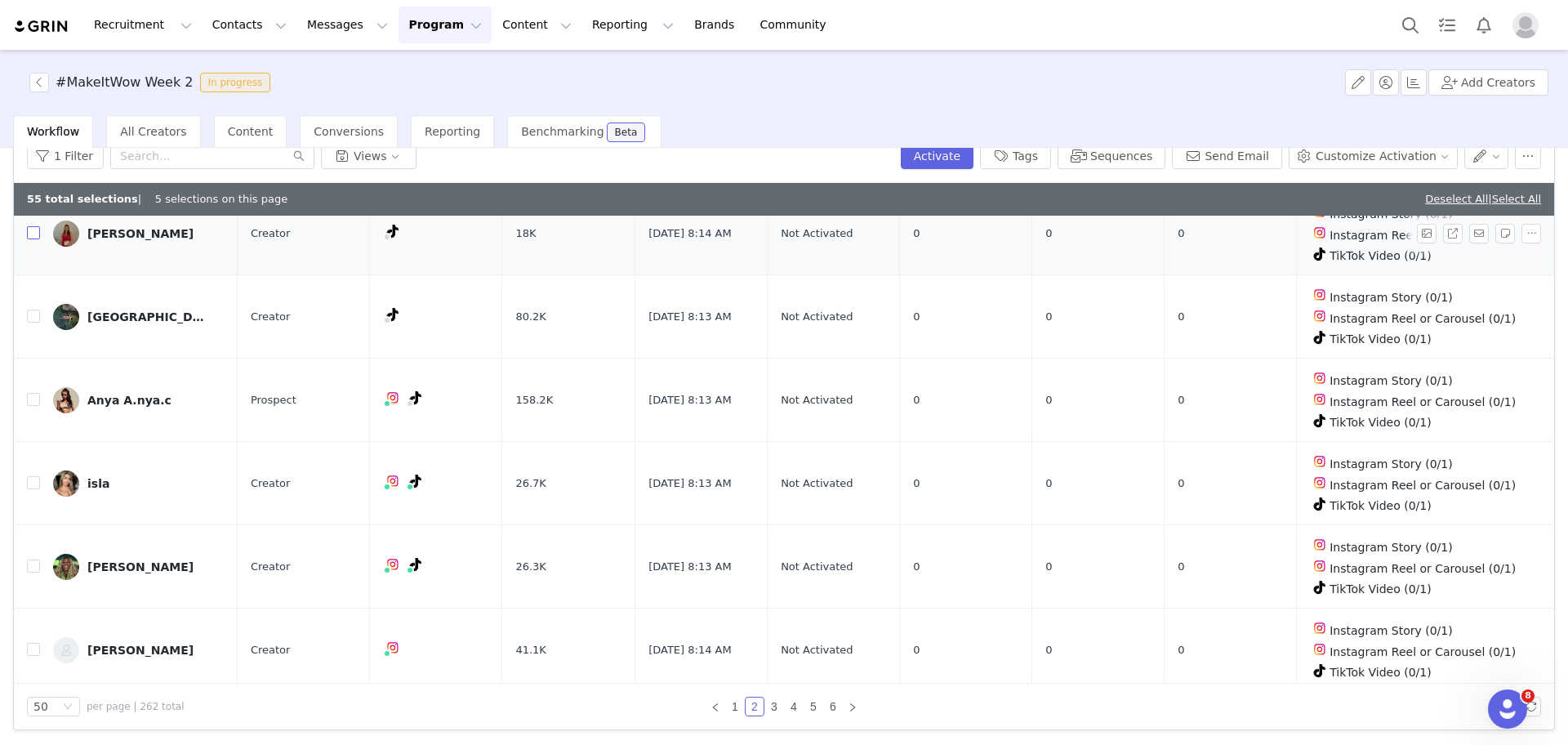
click at [33, 226] on input "checkbox" at bounding box center [34, 233] width 13 height 13
checkbox input "true"
click at [32, 310] on input "checkbox" at bounding box center [34, 317] width 13 height 13
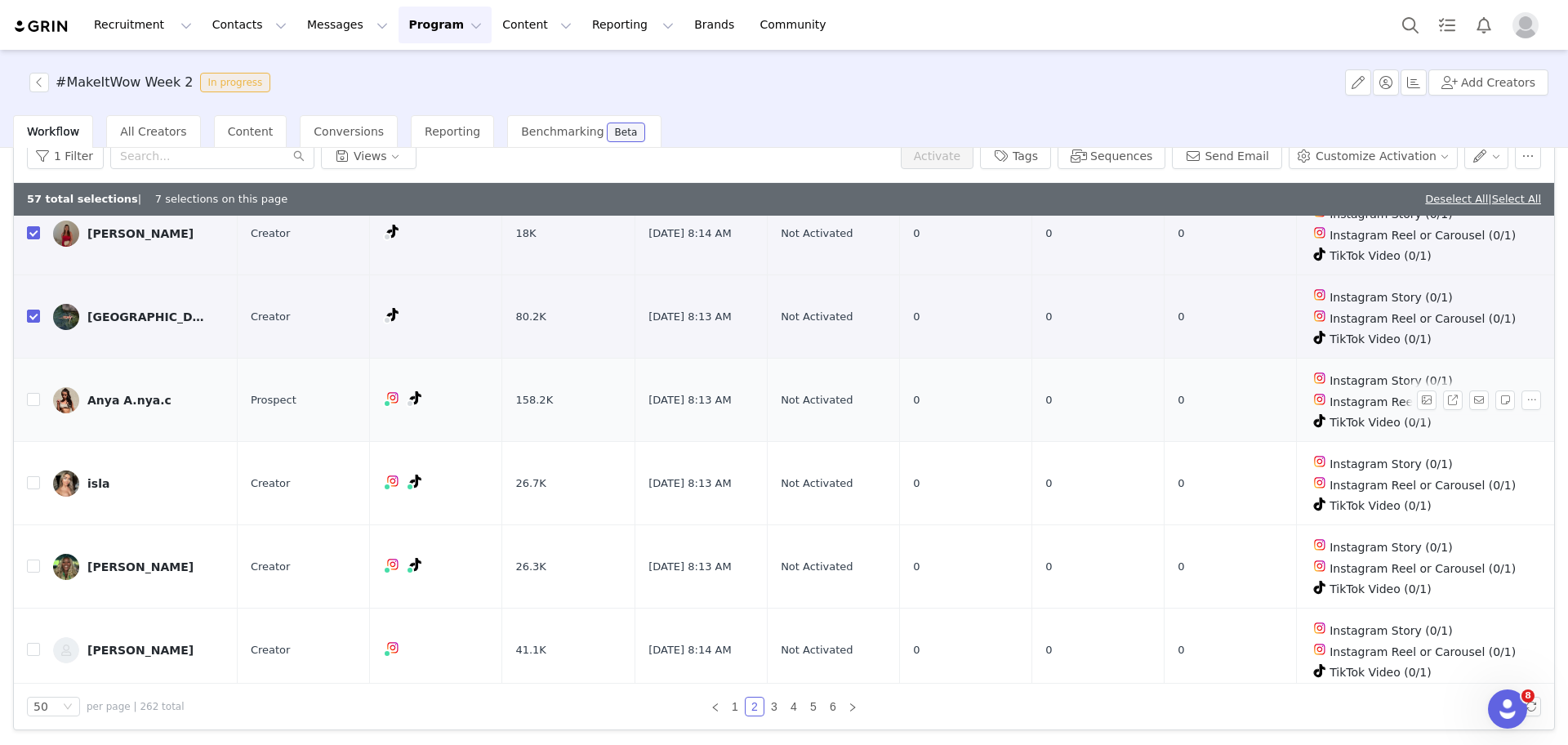
checkbox input "true"
click at [35, 393] on input "checkbox" at bounding box center [34, 399] width 13 height 13
checkbox input "true"
click at [28, 476] on input "checkbox" at bounding box center [34, 483] width 13 height 13
checkbox input "true"
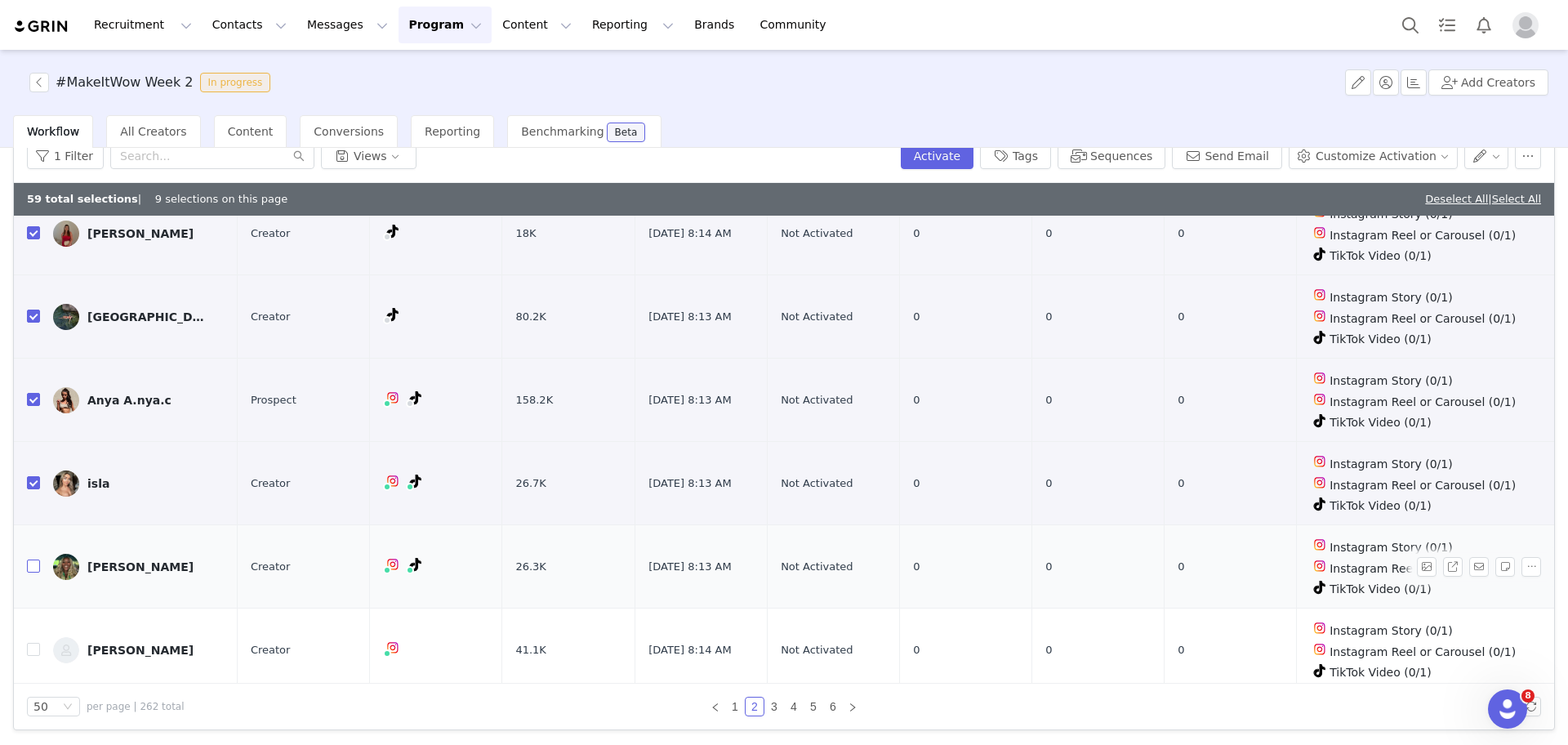
click at [32, 559] on input "checkbox" at bounding box center [34, 566] width 13 height 13
checkbox input "true"
click at [34, 643] on input "checkbox" at bounding box center [34, 650] width 13 height 13
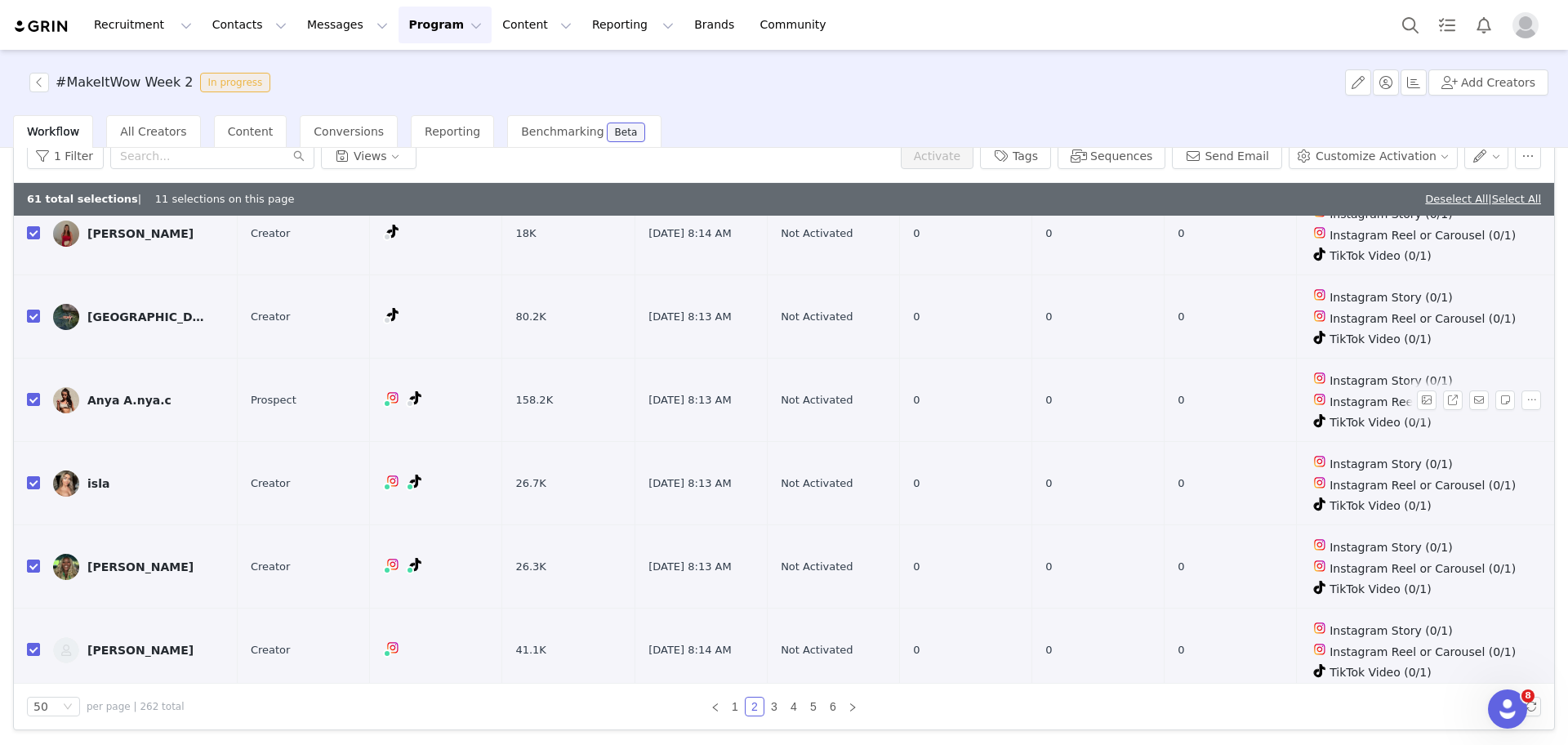
checkbox input "true"
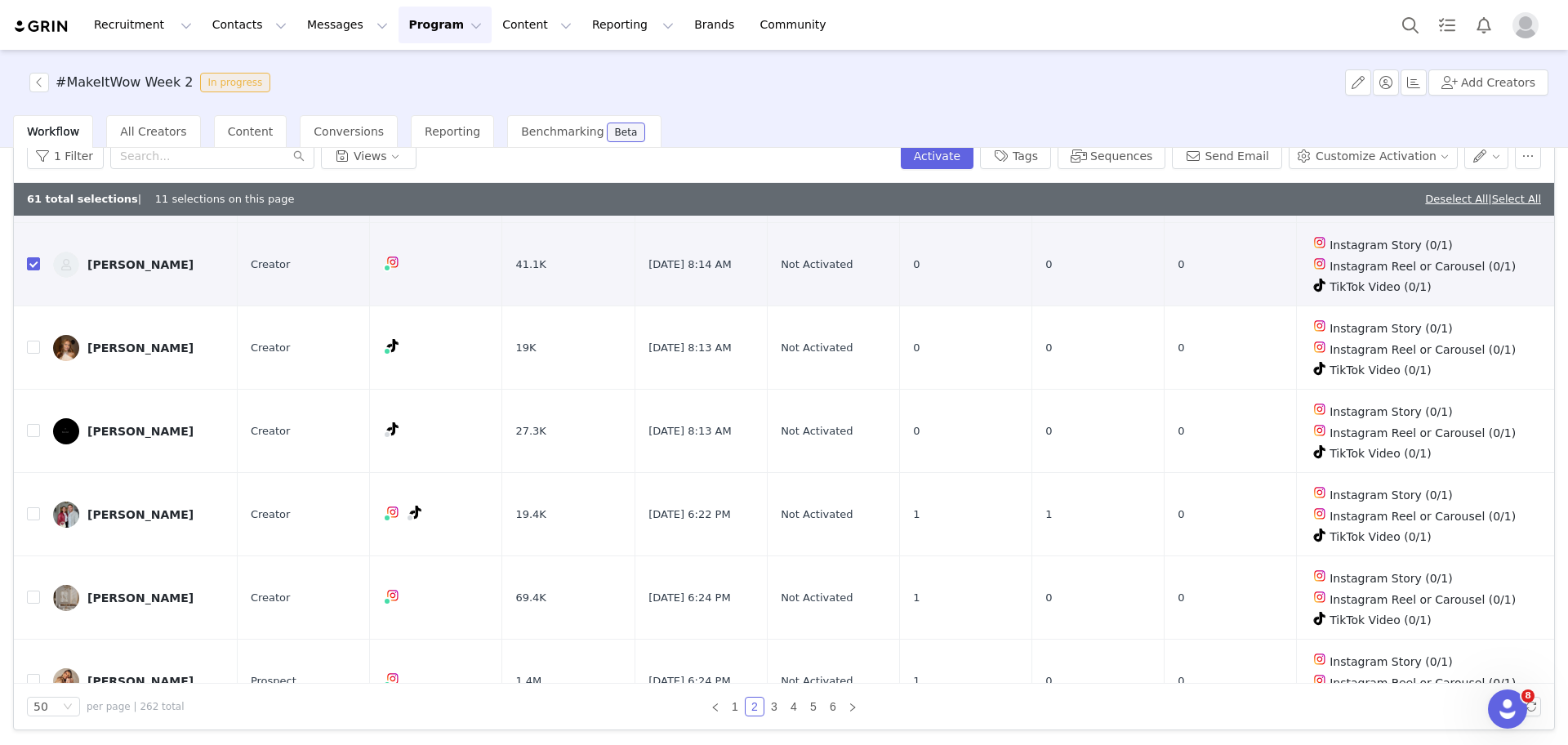
scroll to position [1011, 0]
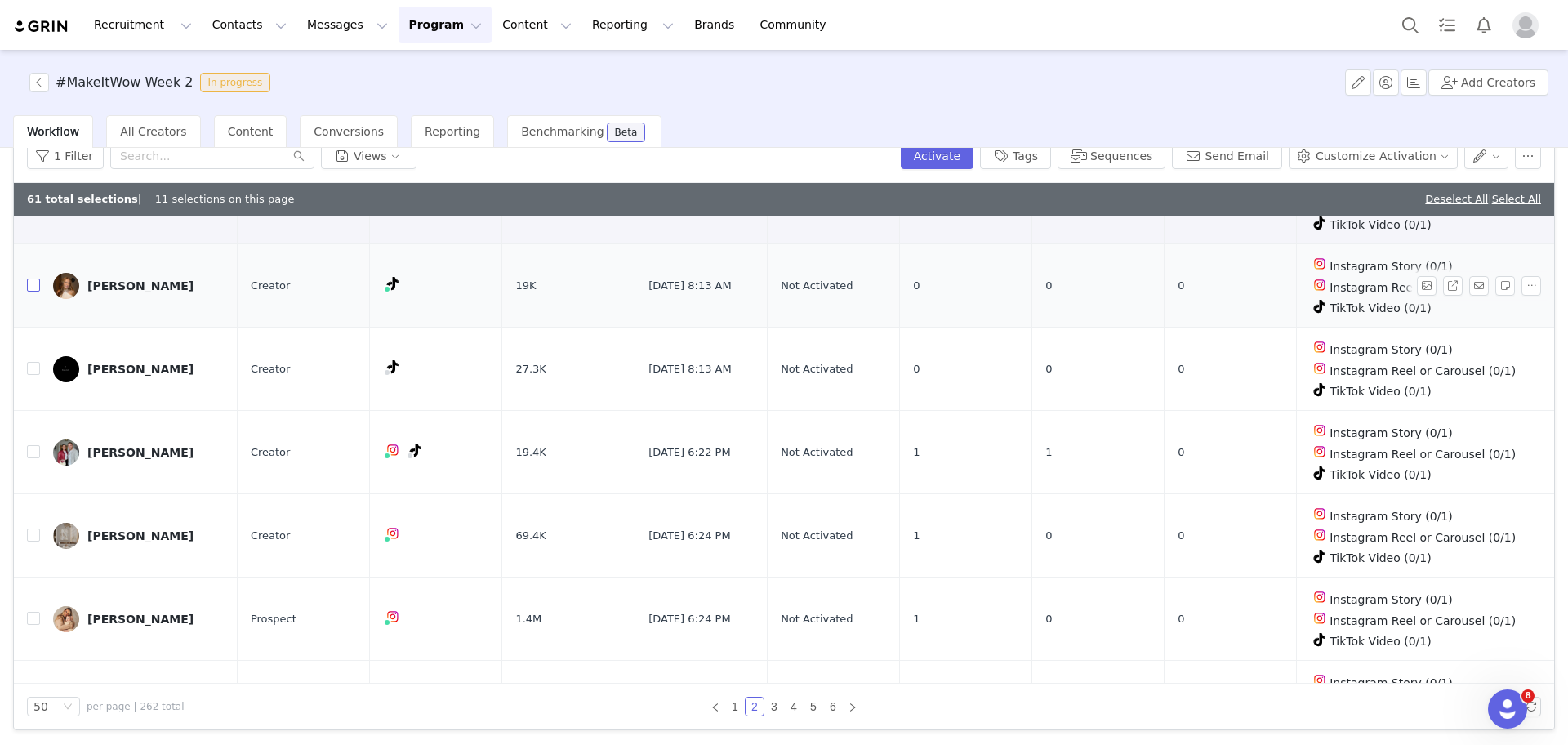
click at [39, 278] on input "checkbox" at bounding box center [34, 285] width 13 height 13
checkbox input "true"
click at [35, 362] on input "checkbox" at bounding box center [34, 369] width 13 height 13
checkbox input "true"
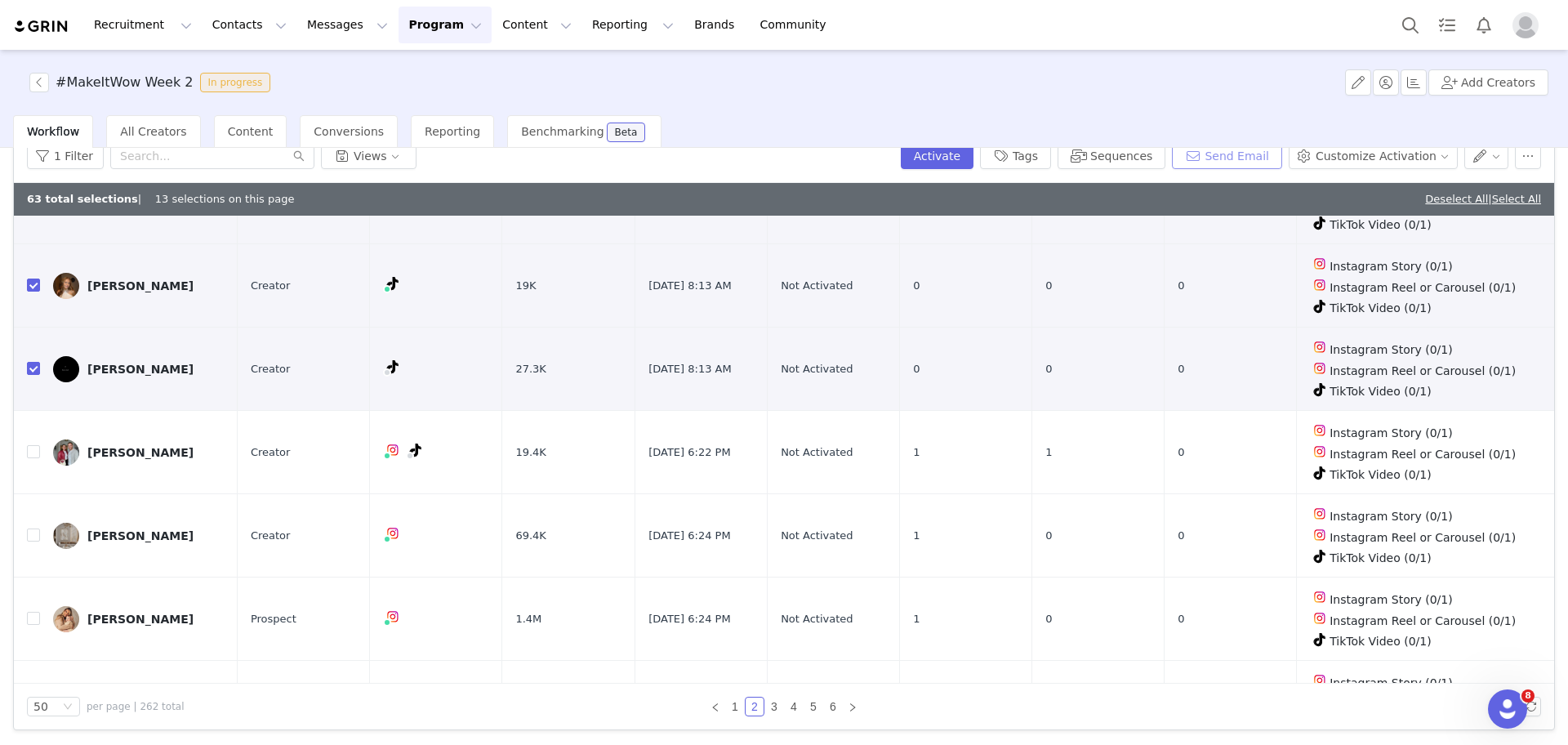
click at [1252, 161] on button "Send Email" at bounding box center [1227, 156] width 111 height 26
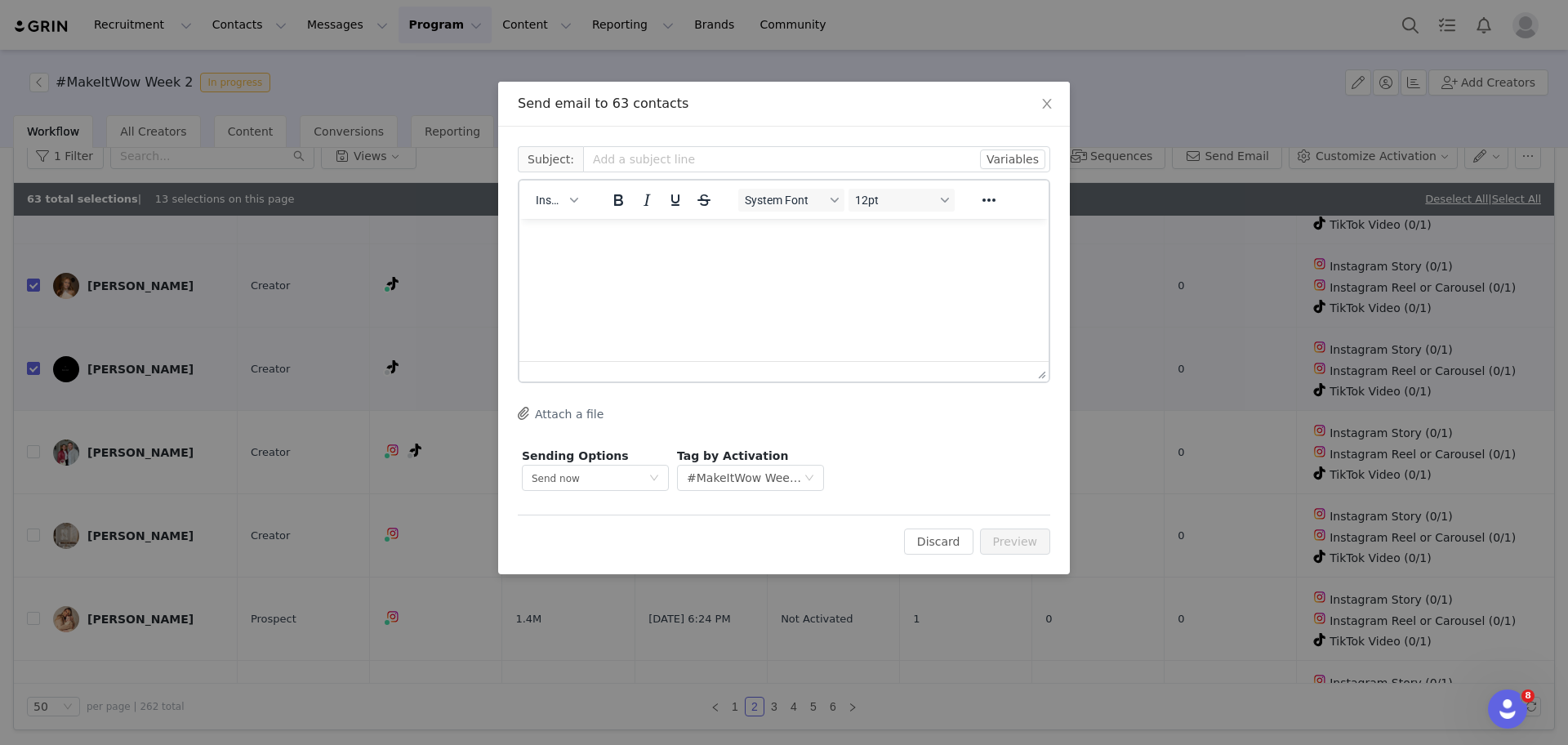
scroll to position [0, 0]
click at [556, 205] on span "Insert" at bounding box center [551, 200] width 29 height 13
click at [586, 229] on div "Insert Template" at bounding box center [616, 228] width 147 height 19
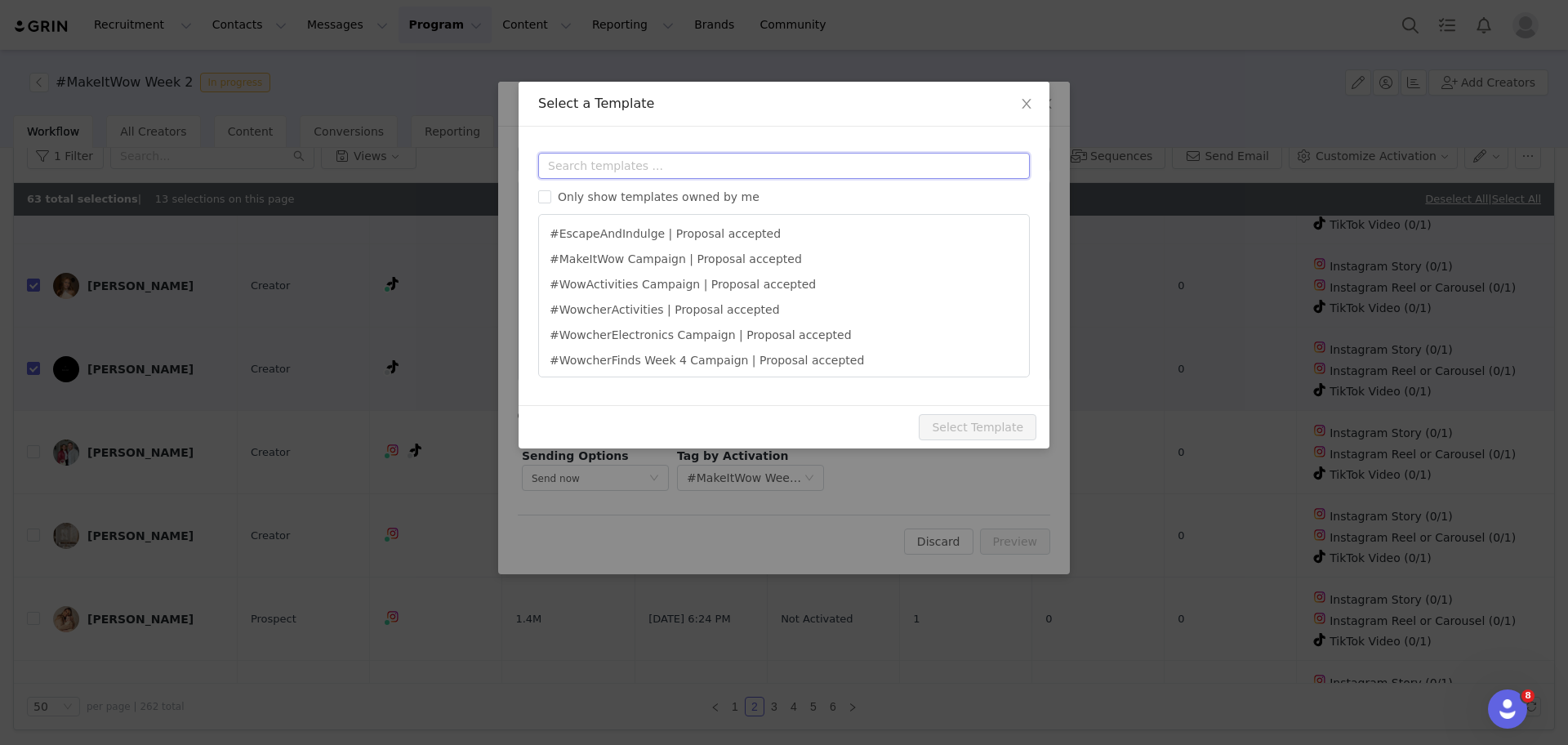
click at [695, 169] on input "text" at bounding box center [784, 166] width 492 height 26
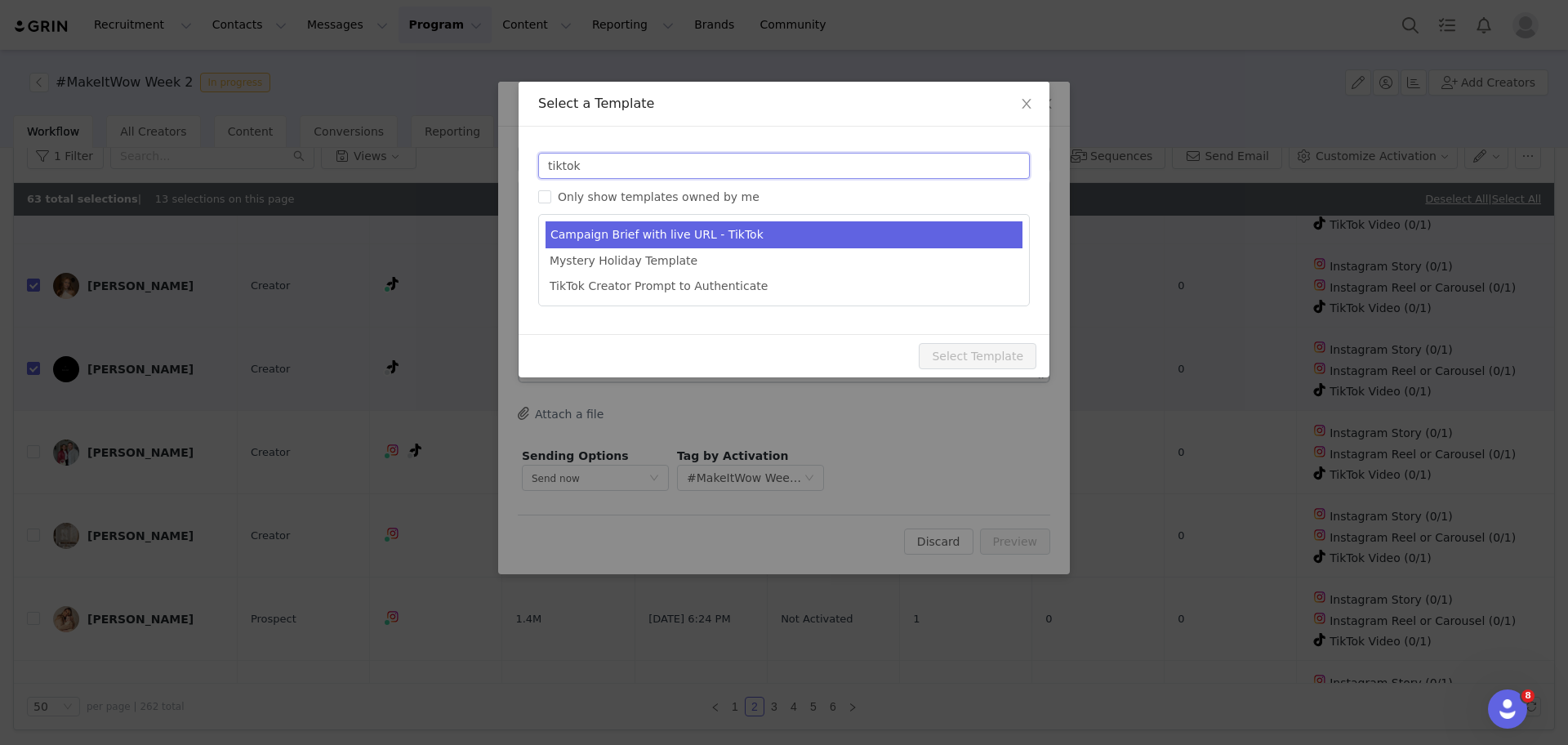
type input "tiktok"
type input "[first_name], you're invited! Wowcher TikTok Campaign Invitation 🛍"
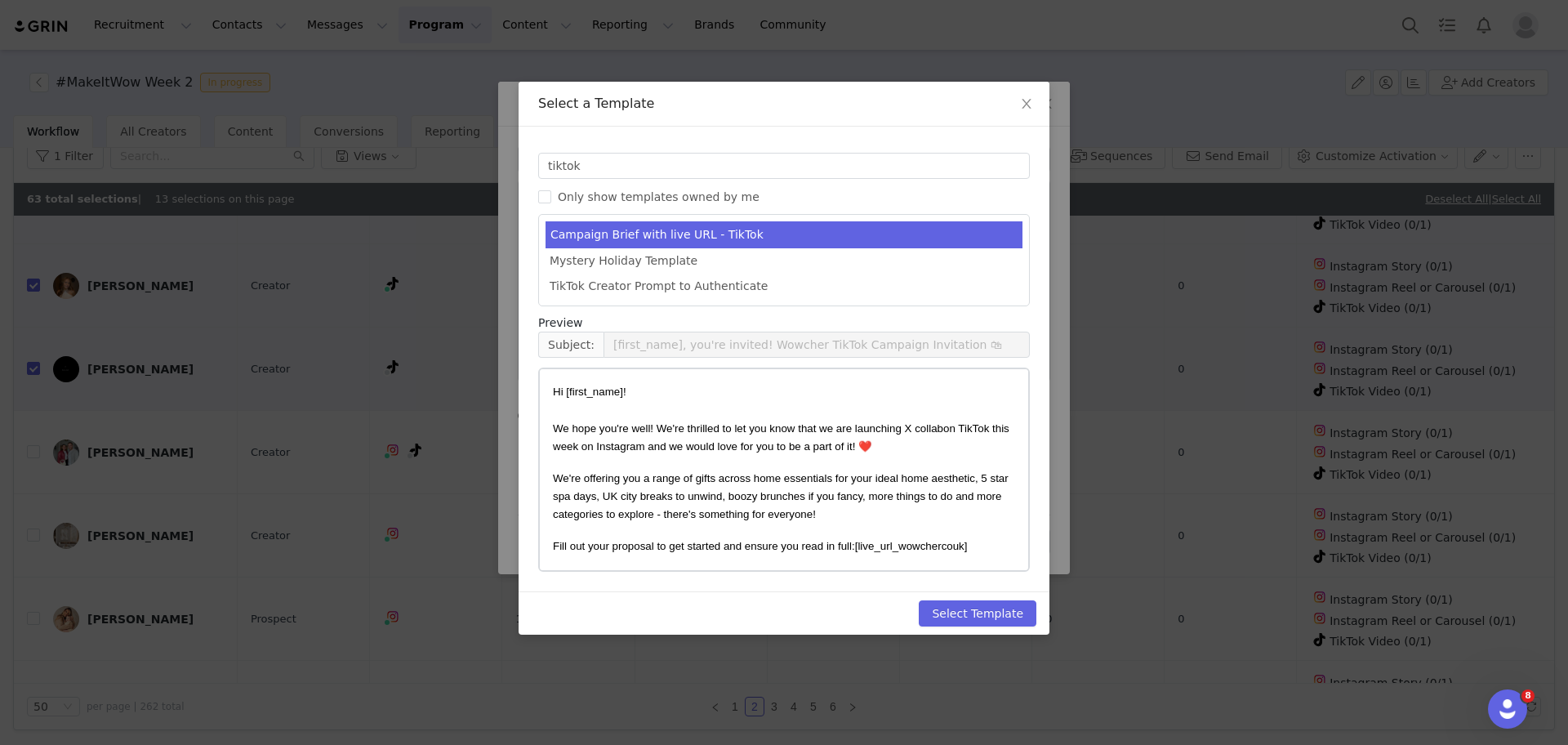
click at [727, 244] on li "Campaign Brief with live URL - TikTok" at bounding box center [784, 235] width 477 height 27
click at [982, 612] on button "Select Template" at bounding box center [978, 613] width 117 height 26
type input "[first_name], you're invited! Wowcher TikTok Campaign Invitation 🛍"
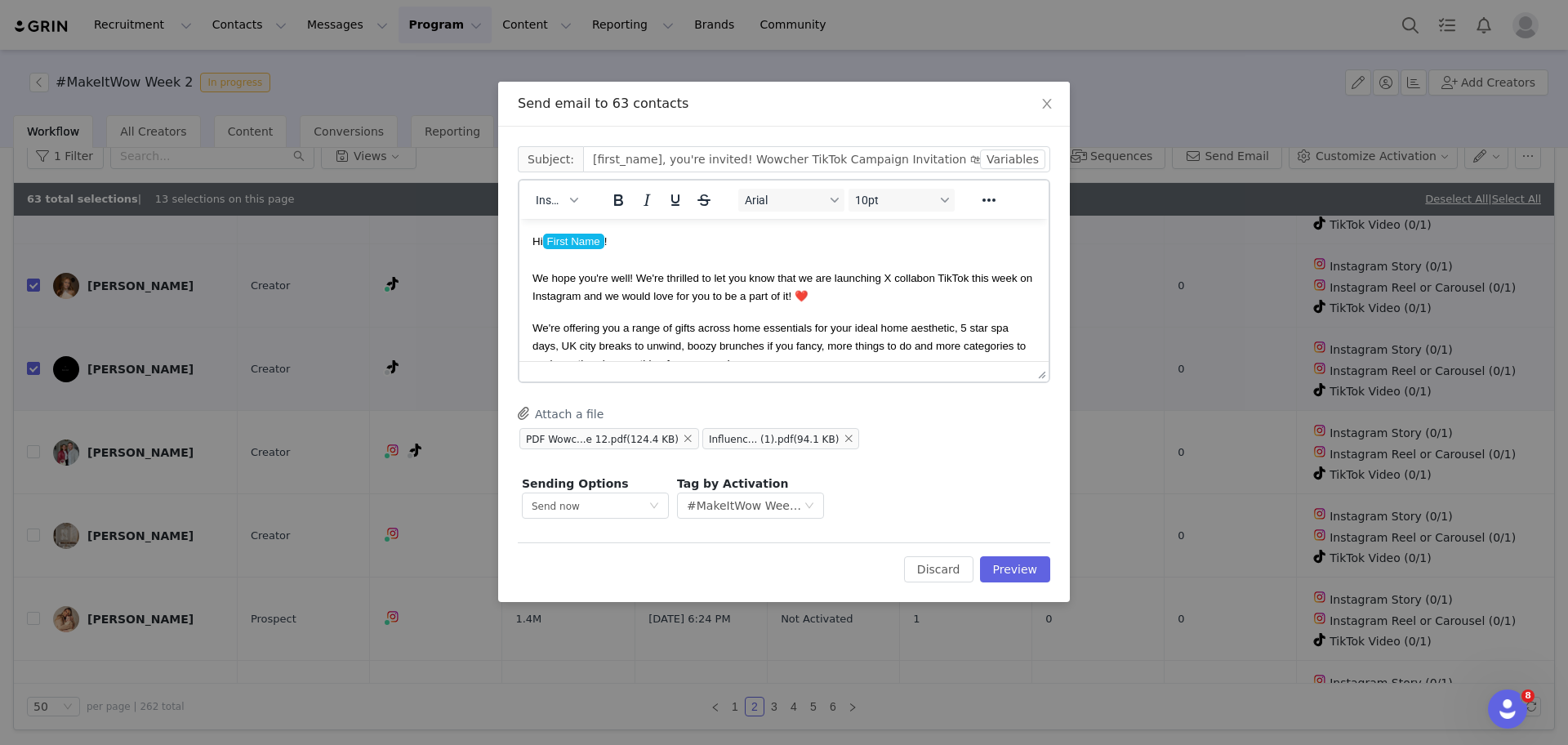
click at [895, 278] on span "We hope you're well! We're thrilled to let you know that we are launching X col…" at bounding box center [728, 278] width 391 height 13
click at [890, 274] on span "We hope you're well! We're thrilled to let you know that we are launching X col…" at bounding box center [728, 278] width 391 height 13
click at [976, 276] on span "We hope you're well! We're thrilled to let you know that we are launching #Make…" at bounding box center [755, 278] width 446 height 13
drag, startPoint x: 1001, startPoint y: 283, endPoint x: 573, endPoint y: 295, distance: 428.2
click at [573, 295] on span "on TikTok this week on Instagram and we would love for you to be a part of it! …" at bounding box center [772, 287] width 480 height 30
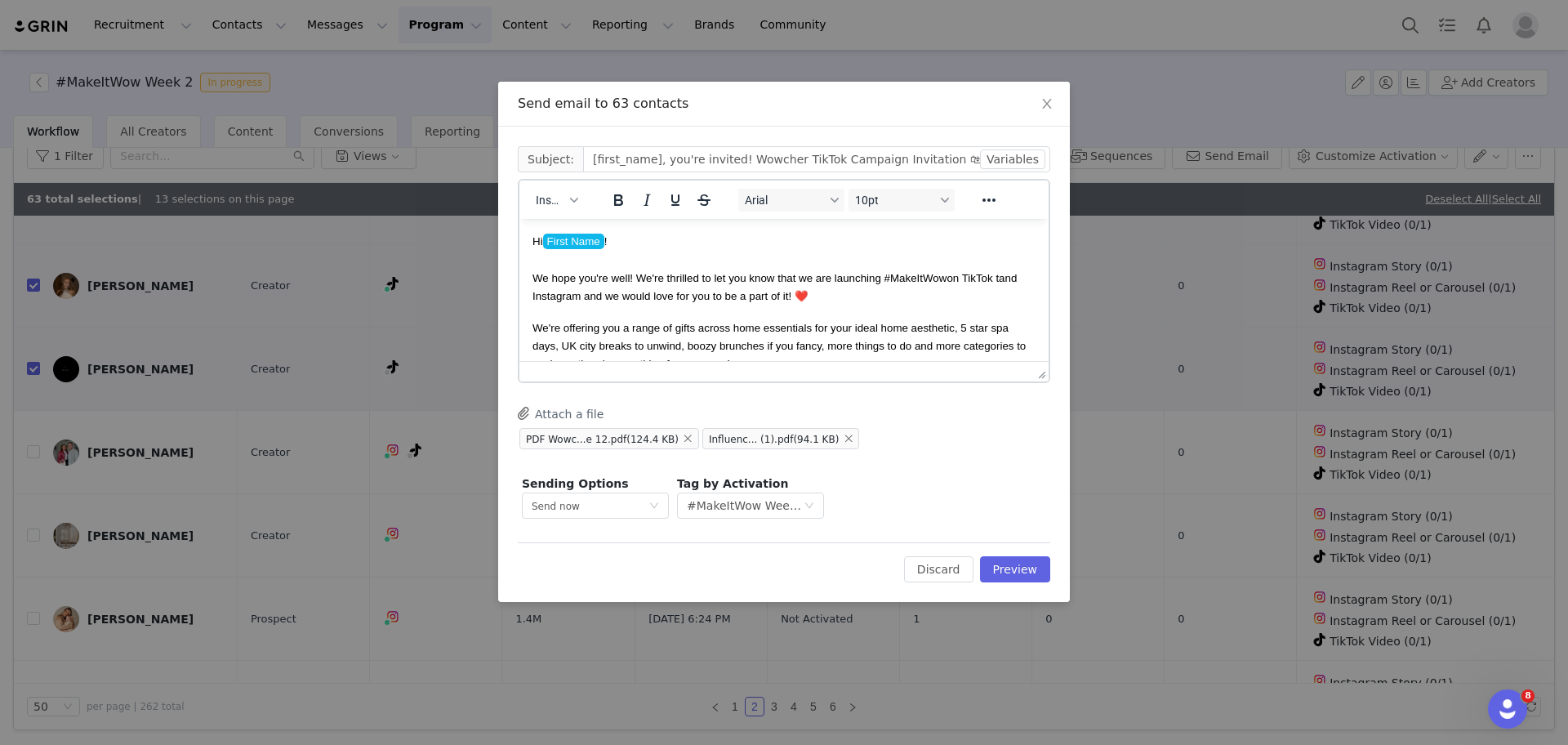
click at [536, 299] on span "on TikTok tand Instagram and we would love for you to be a part of it! ❤️" at bounding box center [774, 287] width 484 height 30
click at [1049, 355] on div "Insert Arial 10pt To open the popup, press Shift+Enter To open the popup, press…" at bounding box center [784, 281] width 532 height 204
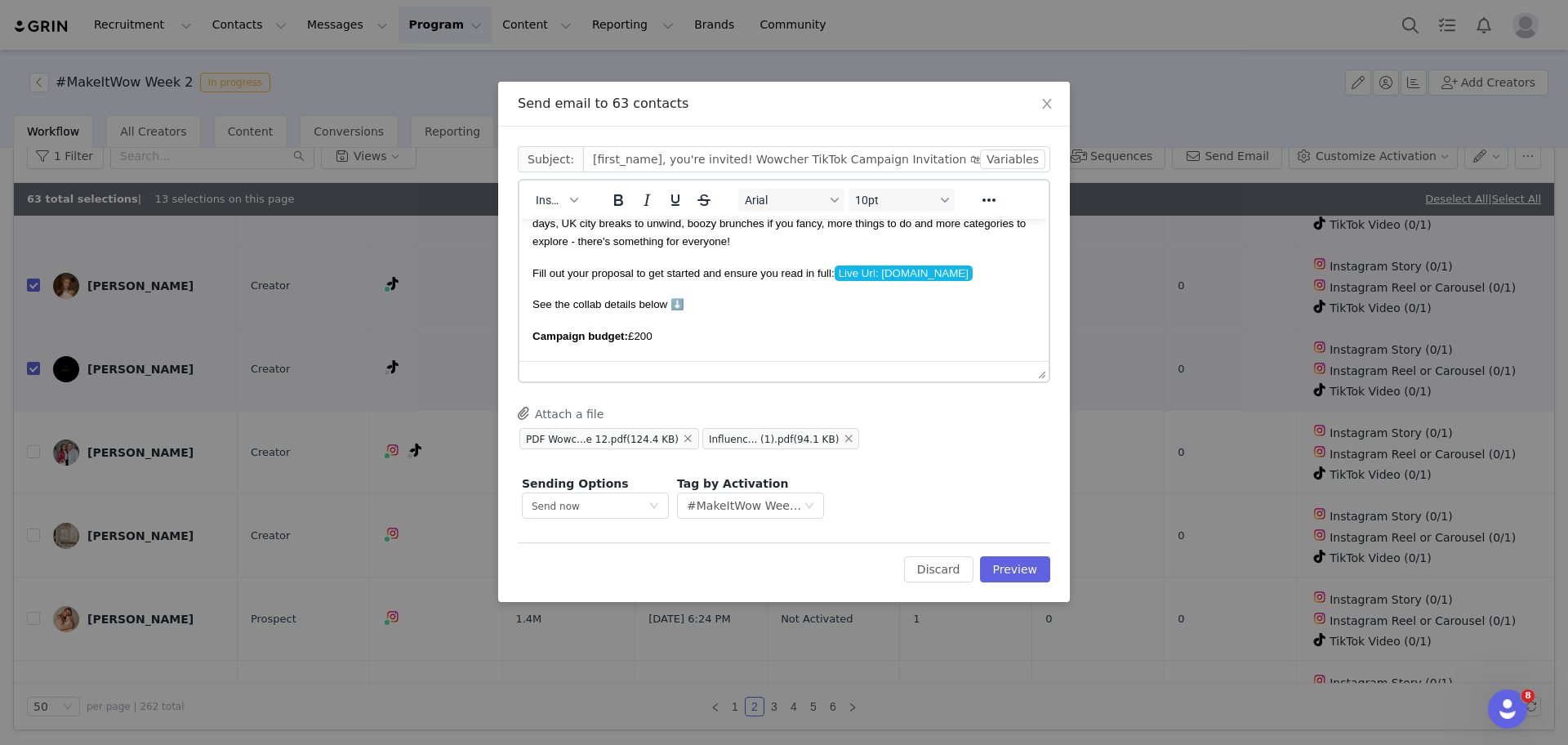
scroll to position [164, 0]
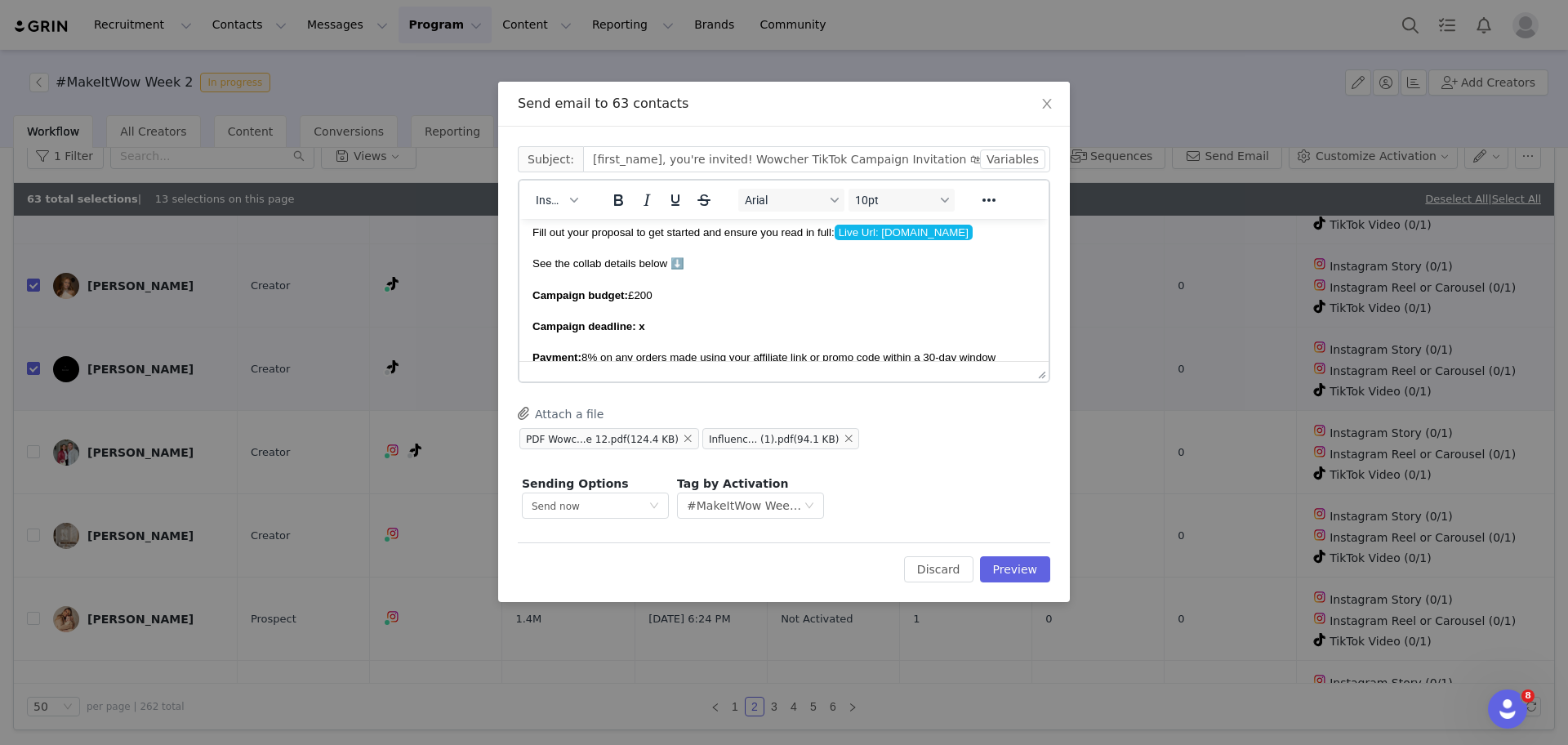
click at [640, 295] on span "Campaign budget: £200" at bounding box center [592, 295] width 120 height 13
click at [672, 324] on p "Campaign deadline: x" at bounding box center [784, 325] width 503 height 18
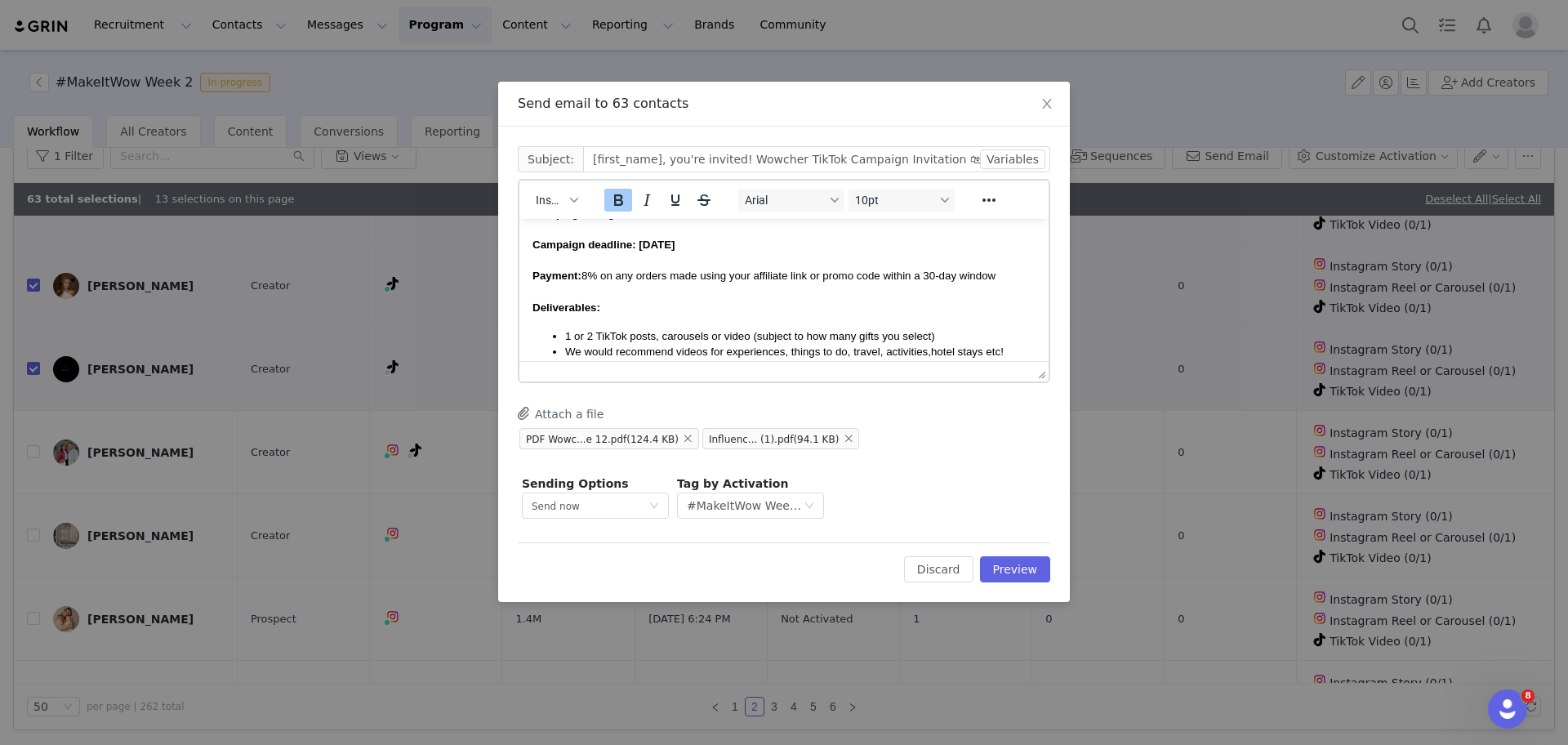
scroll to position [286, 0]
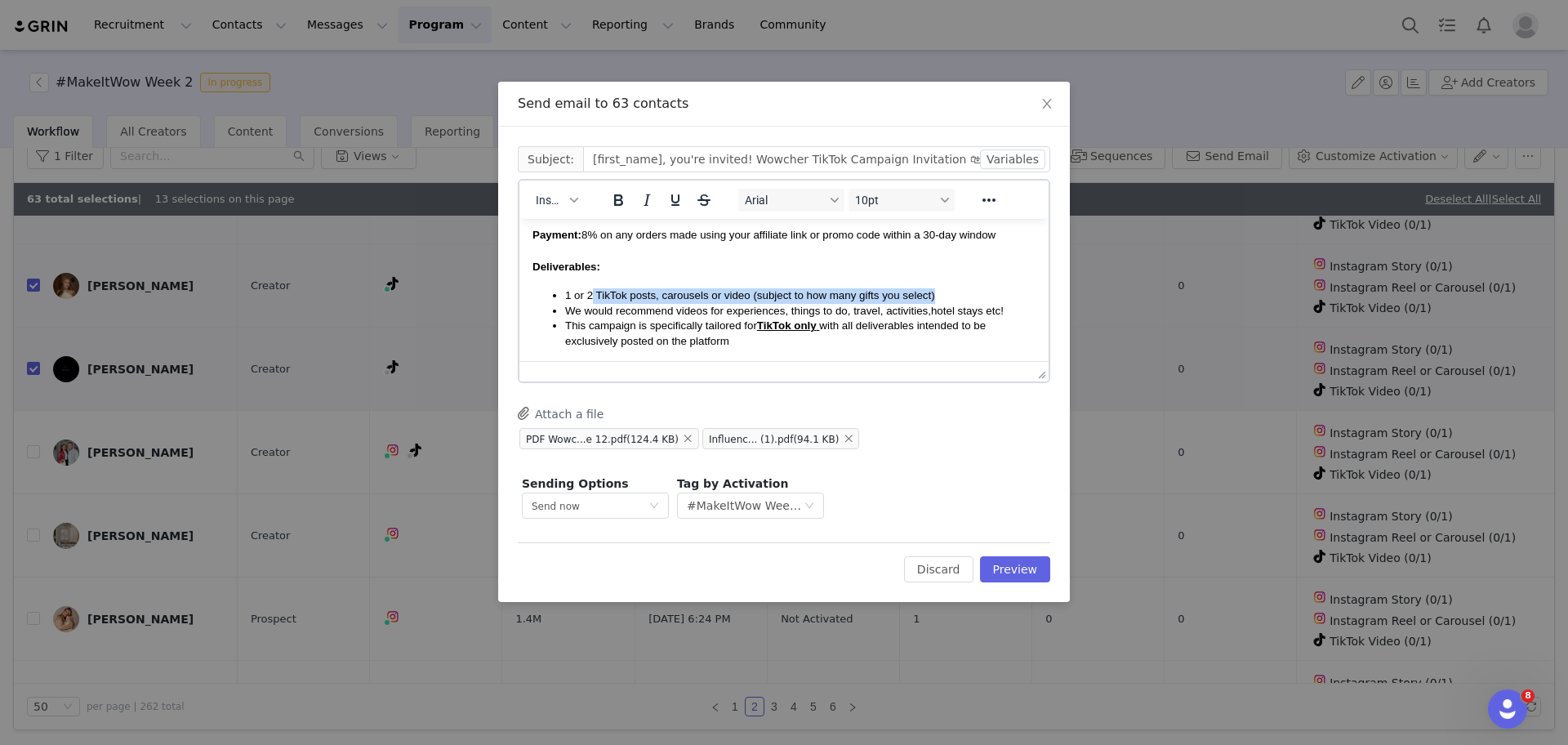
drag, startPoint x: 940, startPoint y: 295, endPoint x: 591, endPoint y: 287, distance: 349.1
click at [591, 287] on body "Hi First Name ! We hope you're well! We're thrilled to let you know that we are…" at bounding box center [784, 359] width 503 height 827
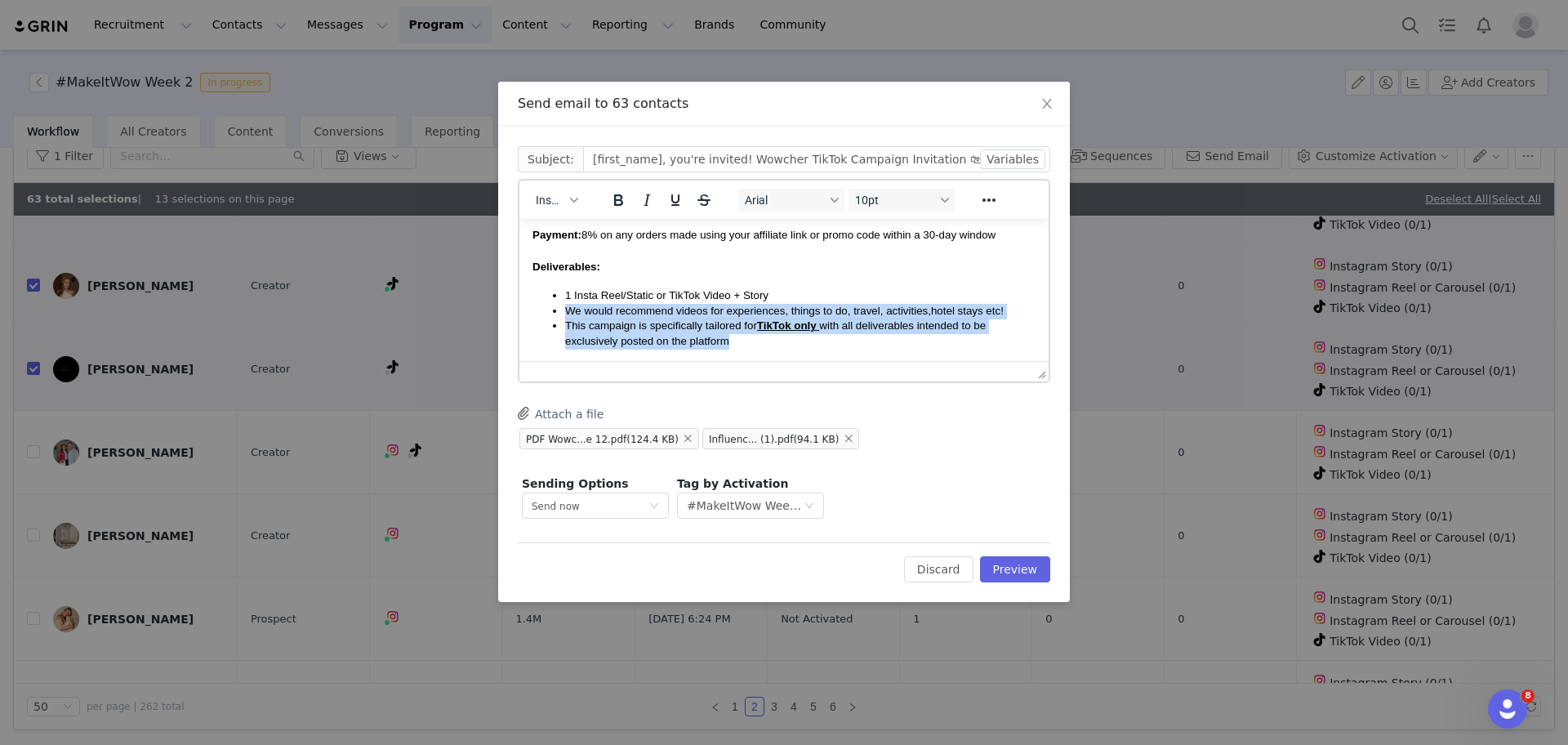
drag, startPoint x: 764, startPoint y: 341, endPoint x: 550, endPoint y: 319, distance: 215.1
click at [550, 319] on ul "1 Insta Reel/Static or TikTok Video + Story We would recommend videos for exper…" at bounding box center [784, 320] width 503 height 62
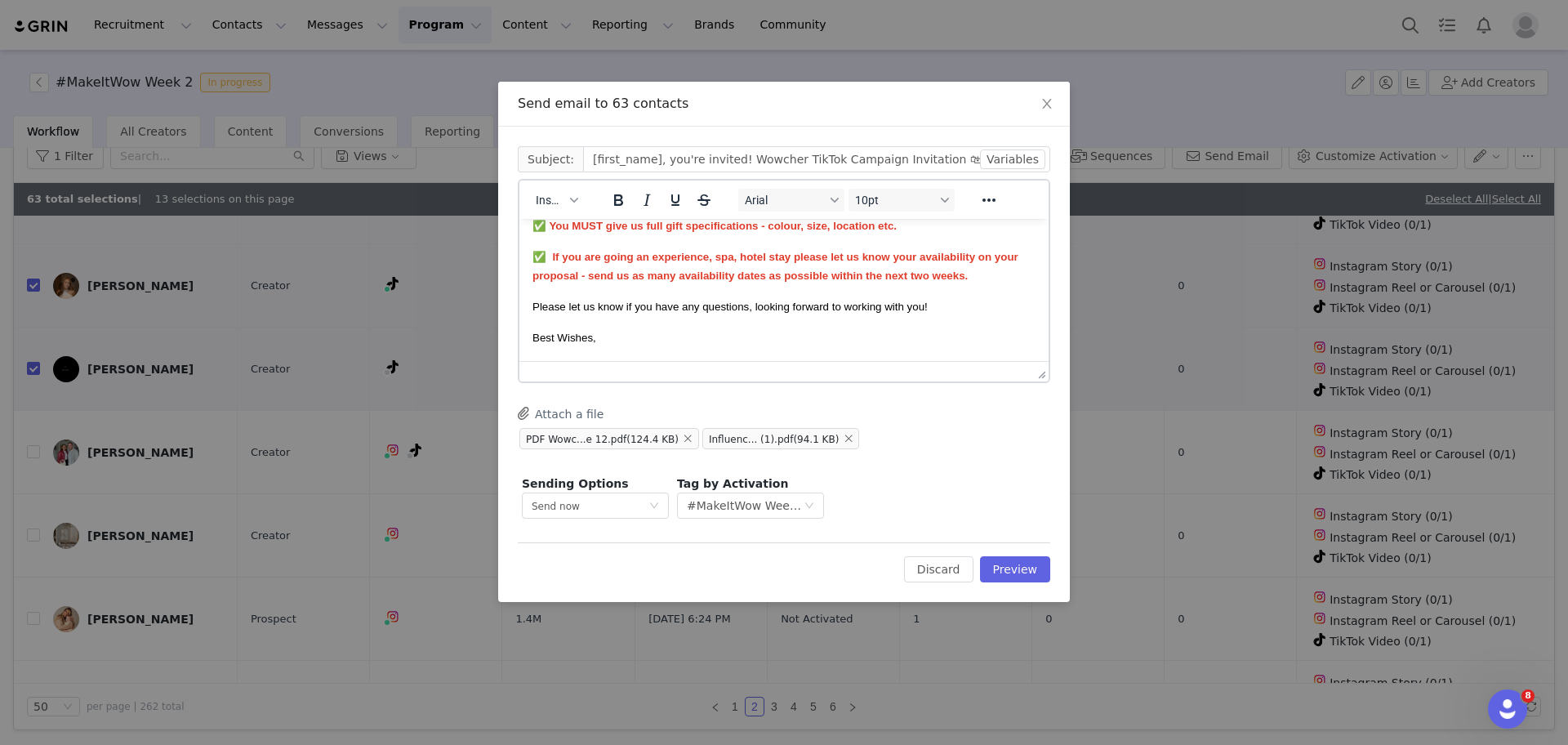
scroll to position [612, 0]
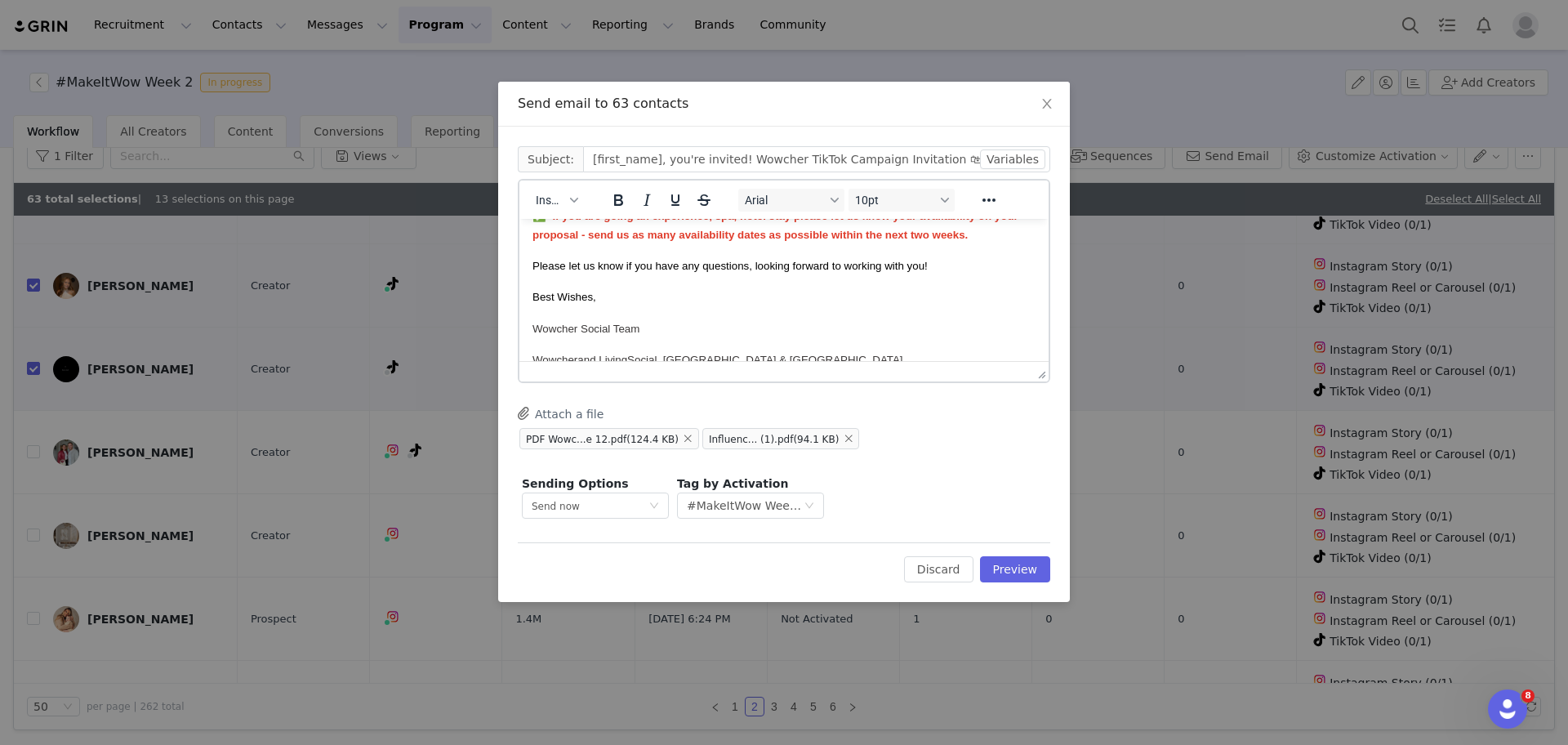
click at [555, 408] on button "Attach a file" at bounding box center [560, 413] width 86 height 19
click at [1009, 571] on button "Preview" at bounding box center [1015, 569] width 71 height 26
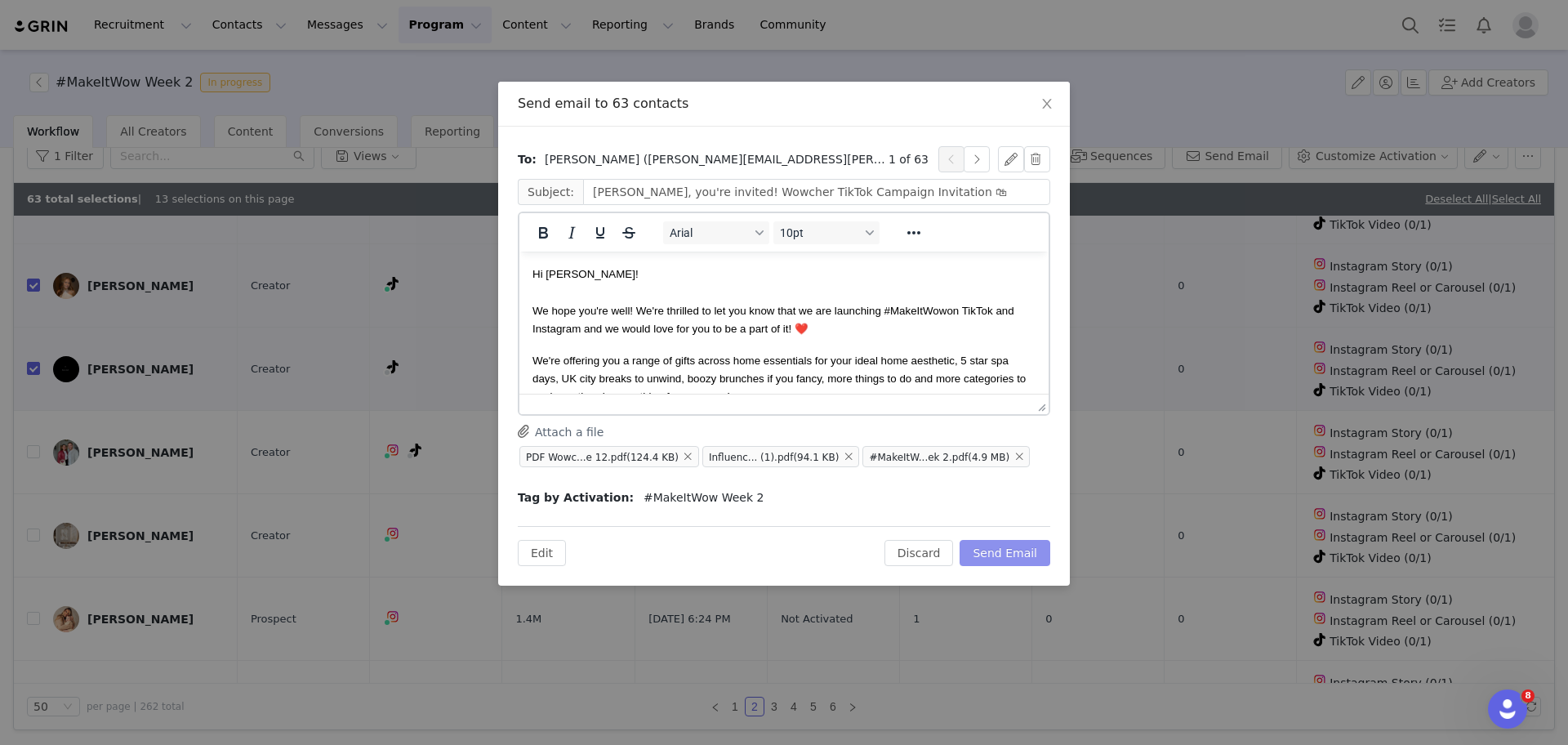
scroll to position [0, 0]
click at [1009, 553] on button "Send Email" at bounding box center [1005, 552] width 90 height 26
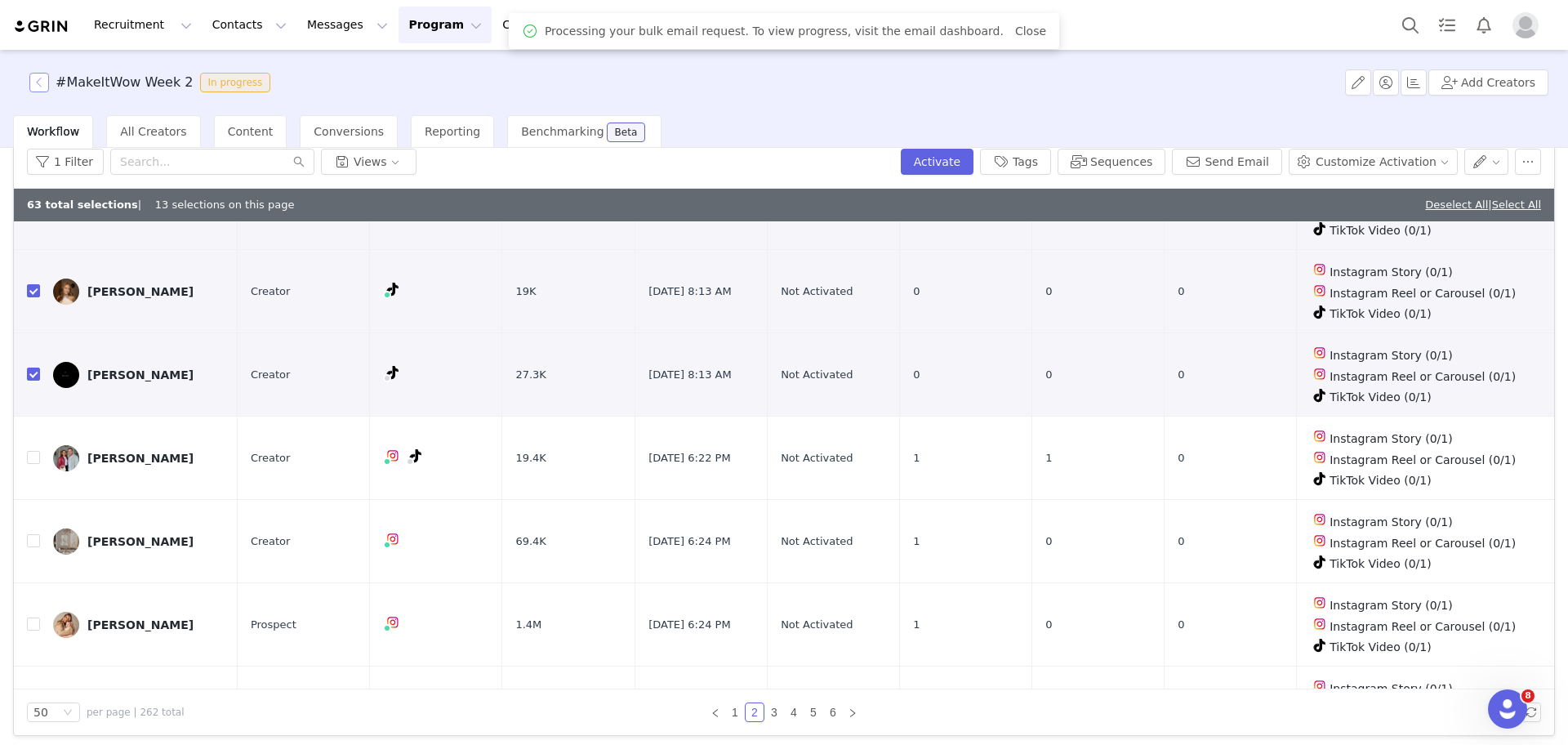
click at [35, 78] on button "button" at bounding box center [39, 83] width 19 height 19
